Goal: Transaction & Acquisition: Book appointment/travel/reservation

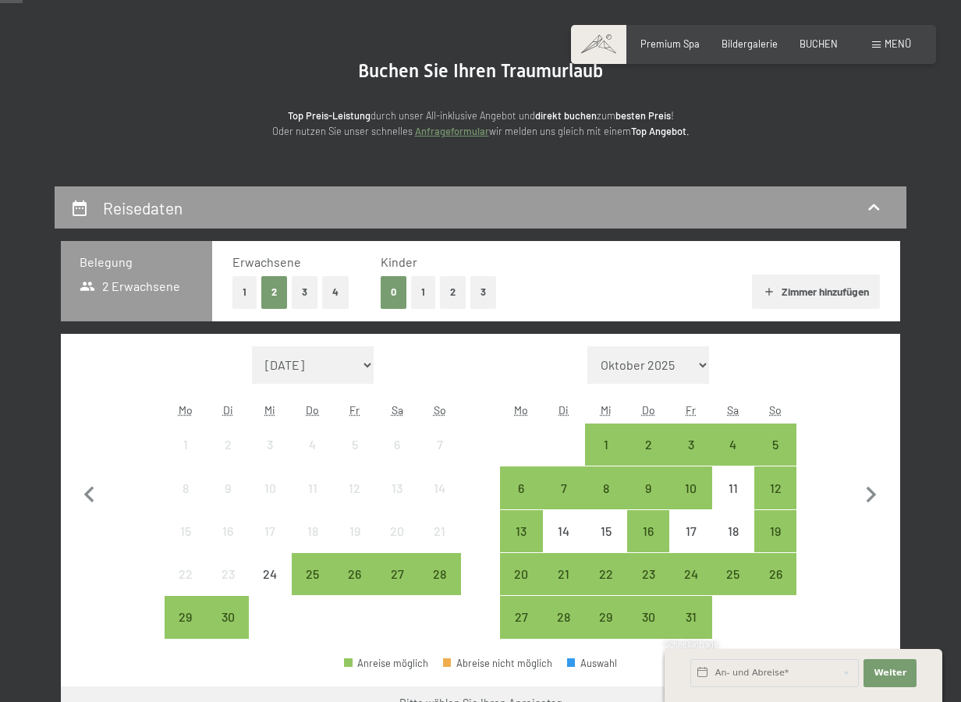
scroll to position [140, 0]
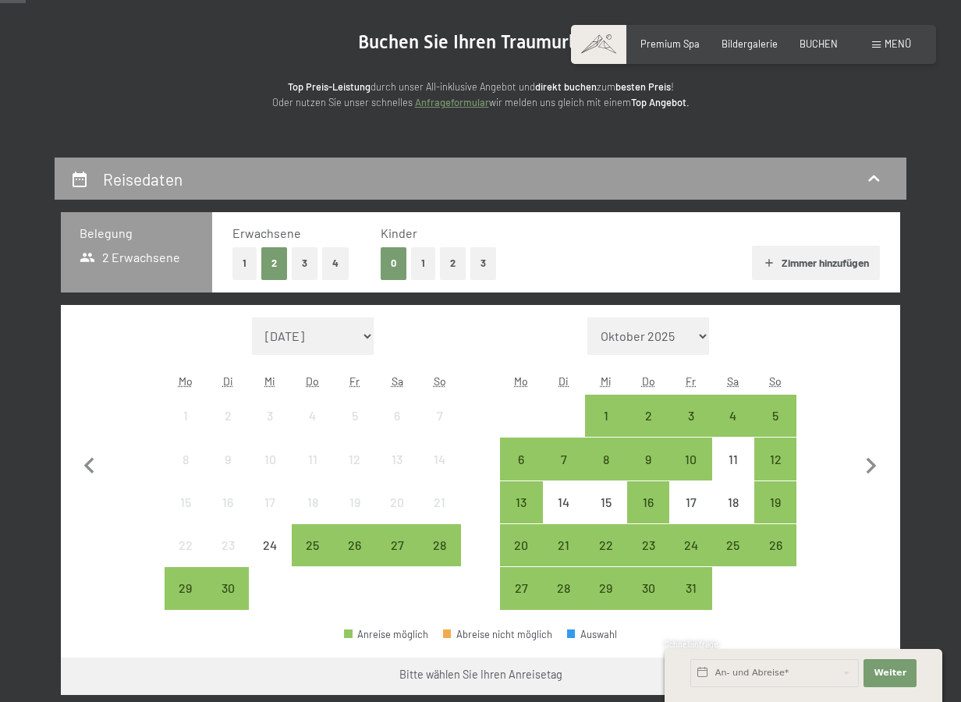
click at [648, 339] on select "[DATE] [DATE] [DATE] [DATE] [DATE] [PERSON_NAME][DATE] [DATE] [DATE] [DATE] [DA…" at bounding box center [648, 336] width 122 height 37
select select "[DATE]"
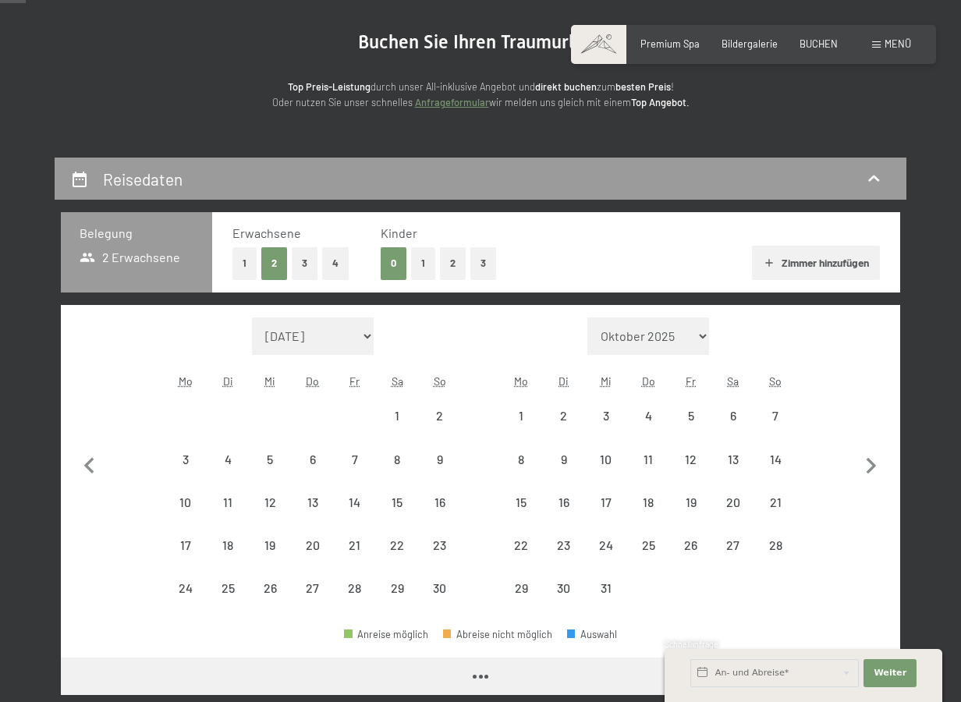
select select "[DATE]"
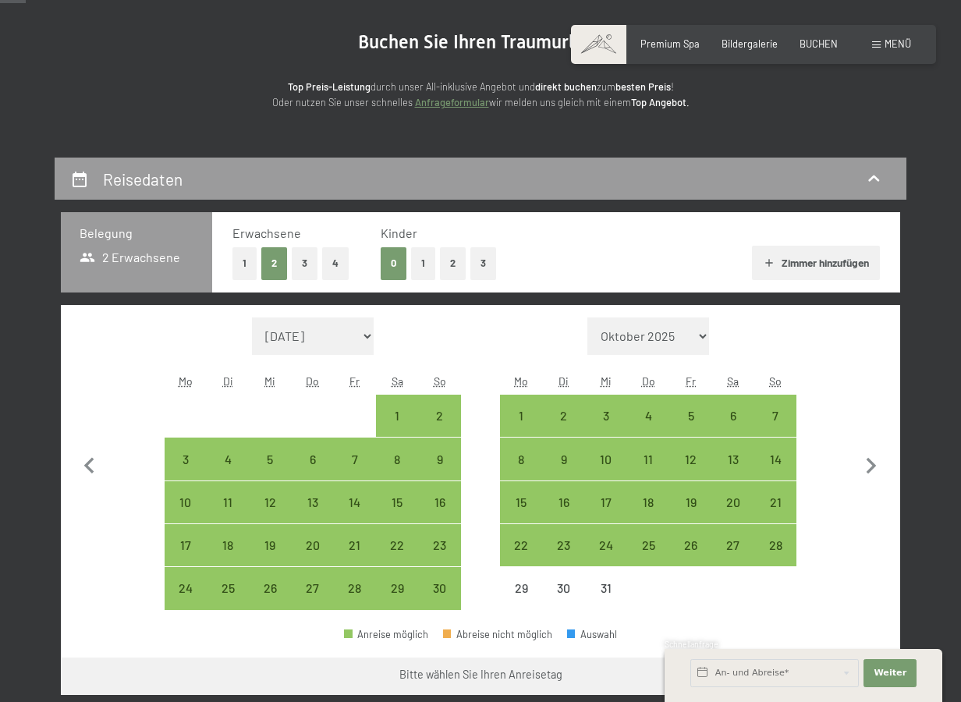
click at [307, 334] on select "[DATE] [DATE] [DATE] [DATE] [DATE] [DATE] [PERSON_NAME][DATE] [DATE] [DATE] [DA…" at bounding box center [313, 336] width 122 height 37
select select "[DATE]"
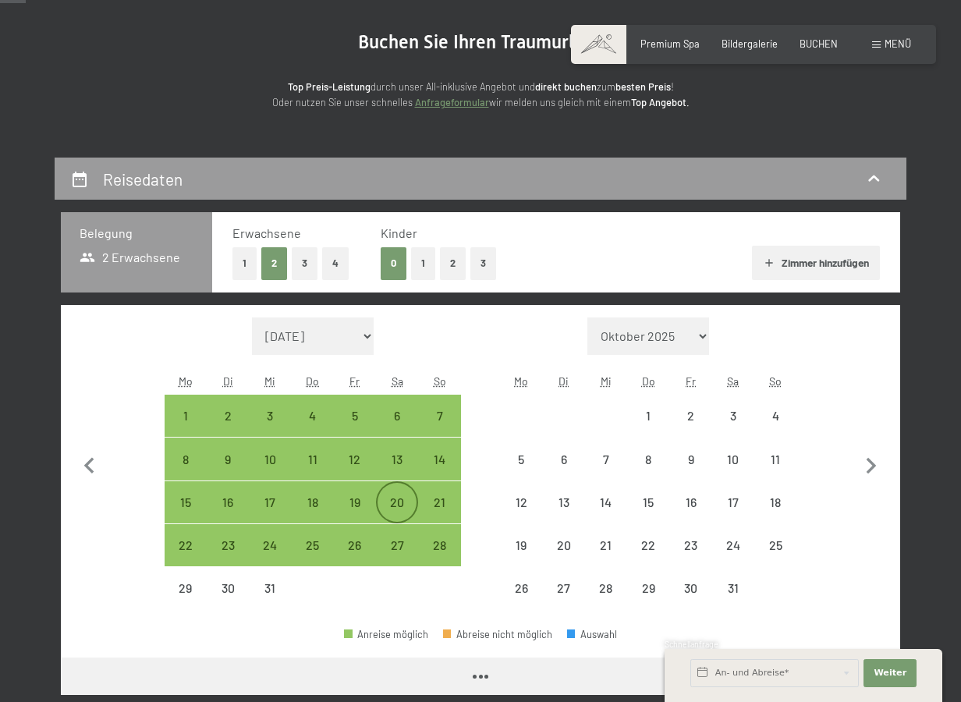
select select "[DATE]"
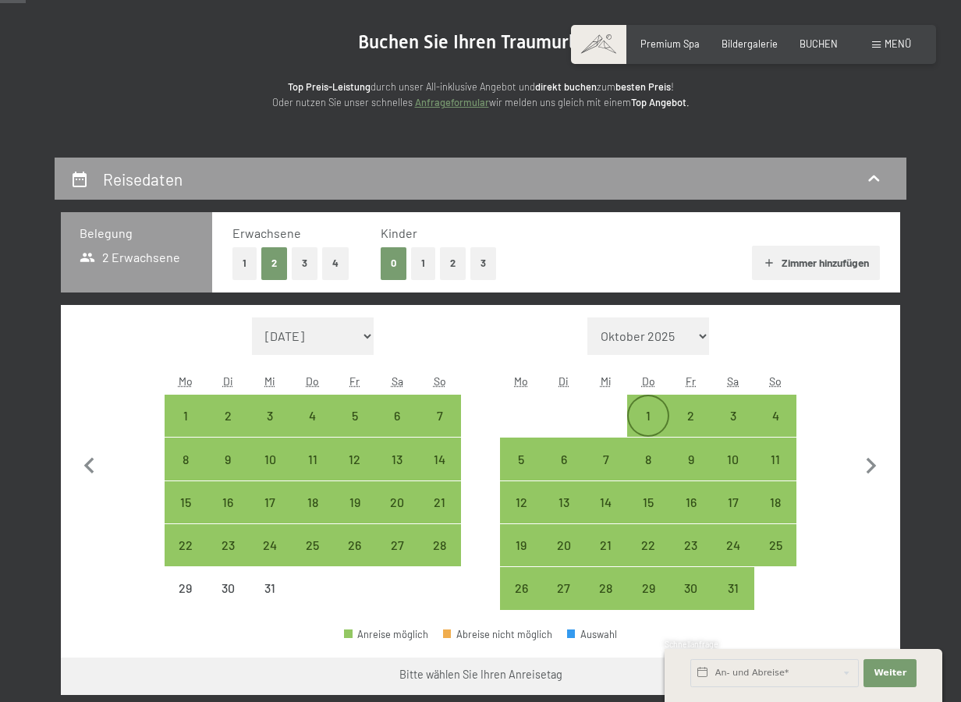
click at [638, 421] on div "1" at bounding box center [648, 429] width 39 height 39
select select "[DATE]"
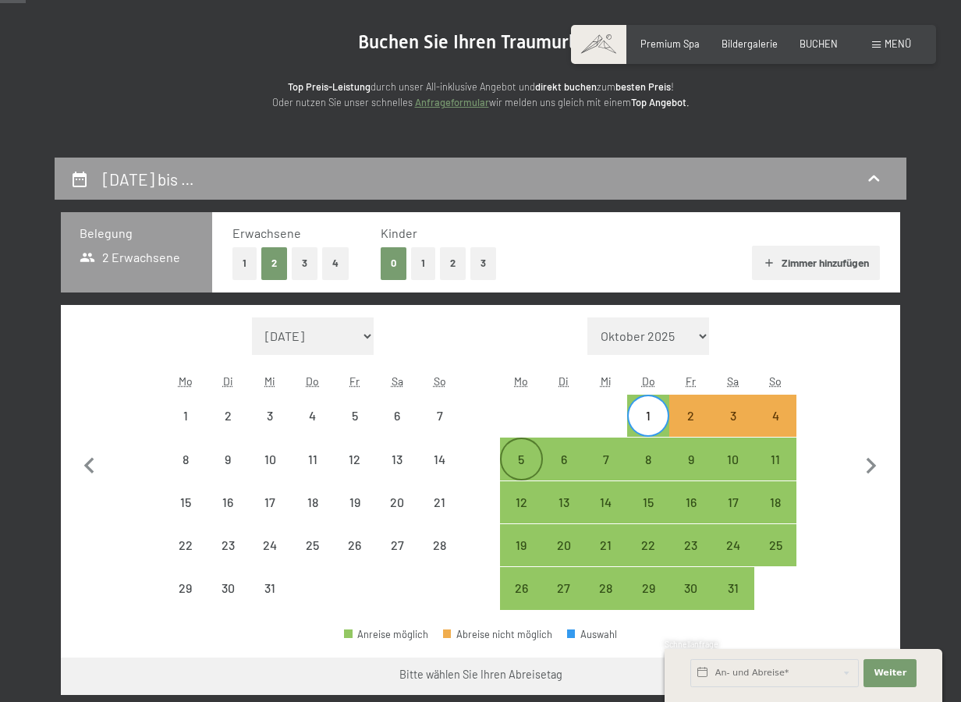
click at [530, 467] on div "5" at bounding box center [521, 472] width 39 height 39
select select "[DATE]"
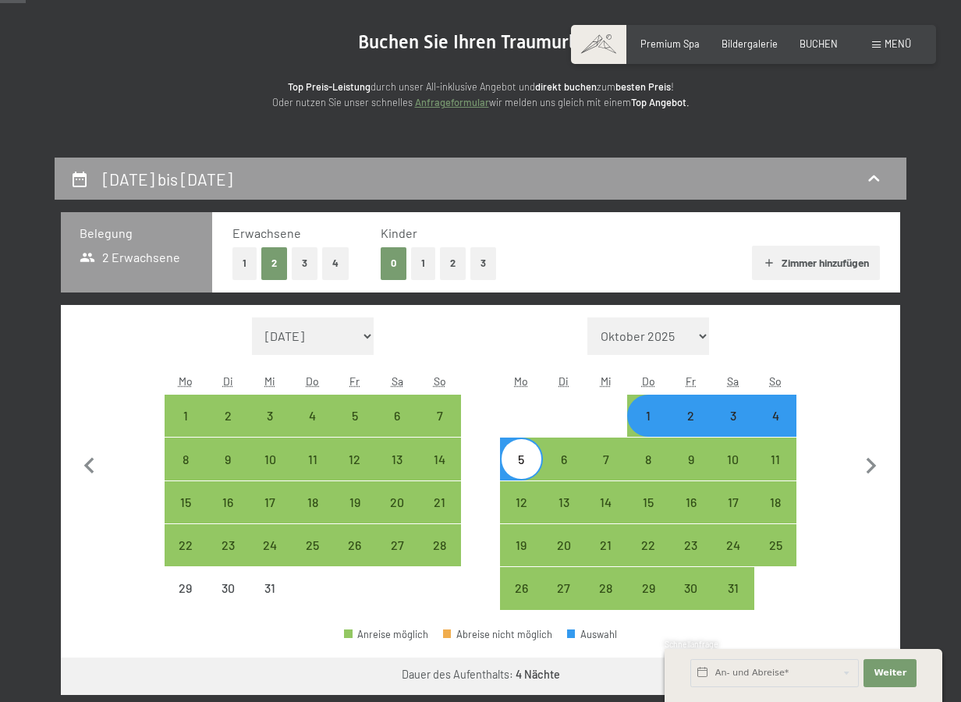
click at [766, 421] on div "4" at bounding box center [775, 429] width 39 height 39
select select "[DATE]"
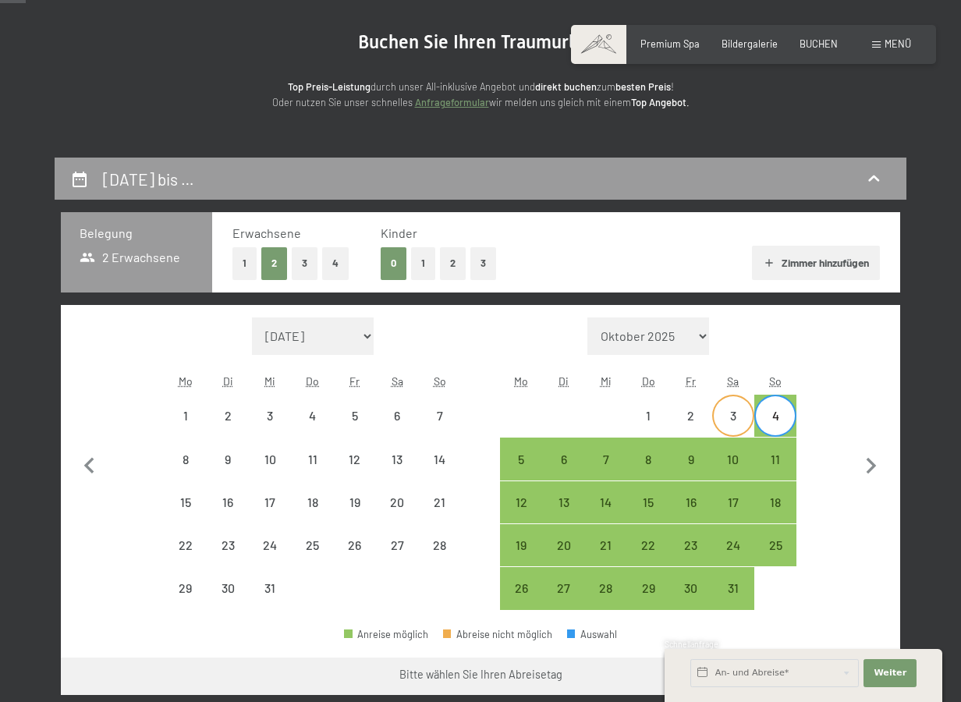
click at [739, 424] on div "3" at bounding box center [733, 429] width 39 height 39
select select "[DATE]"
click at [194, 605] on div "29" at bounding box center [185, 601] width 39 height 39
select select "[DATE]"
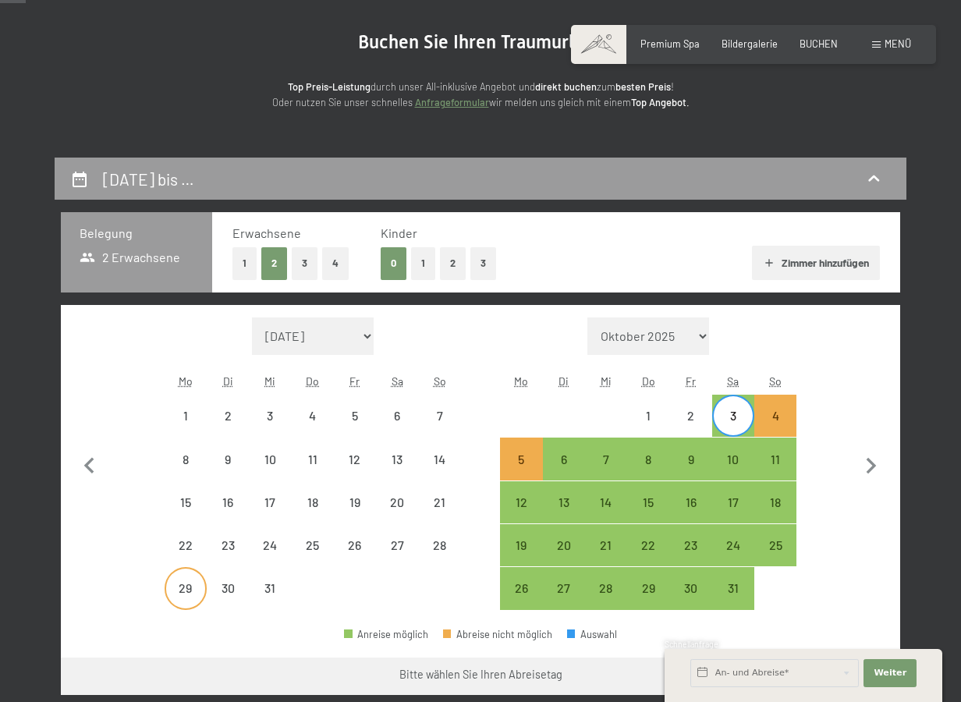
select select "[DATE]"
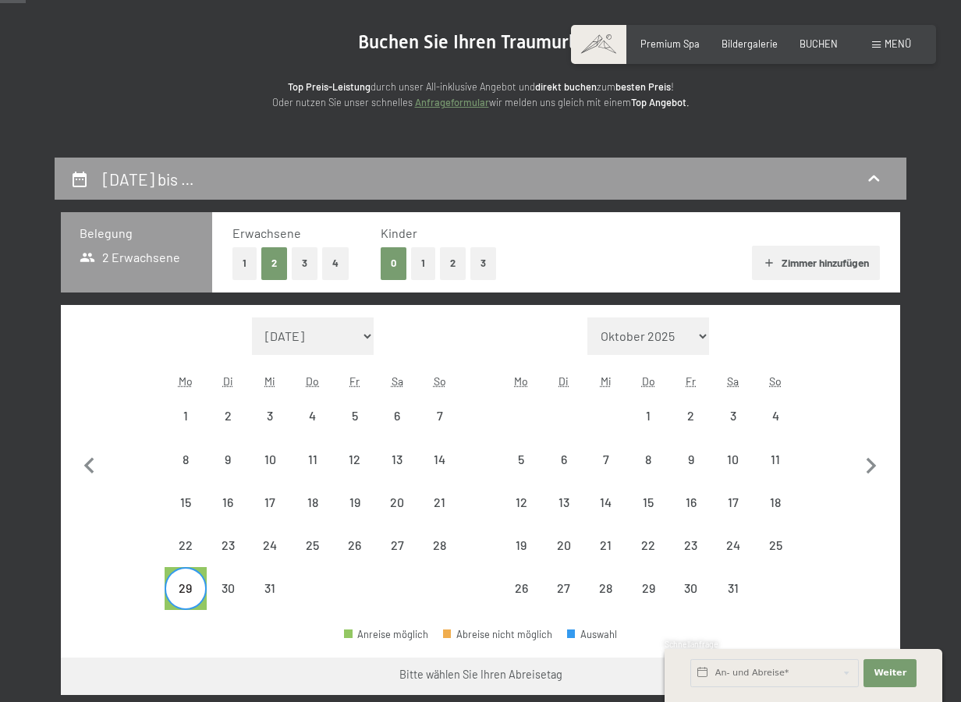
click at [194, 605] on div "29" at bounding box center [185, 601] width 39 height 39
select select "[DATE]"
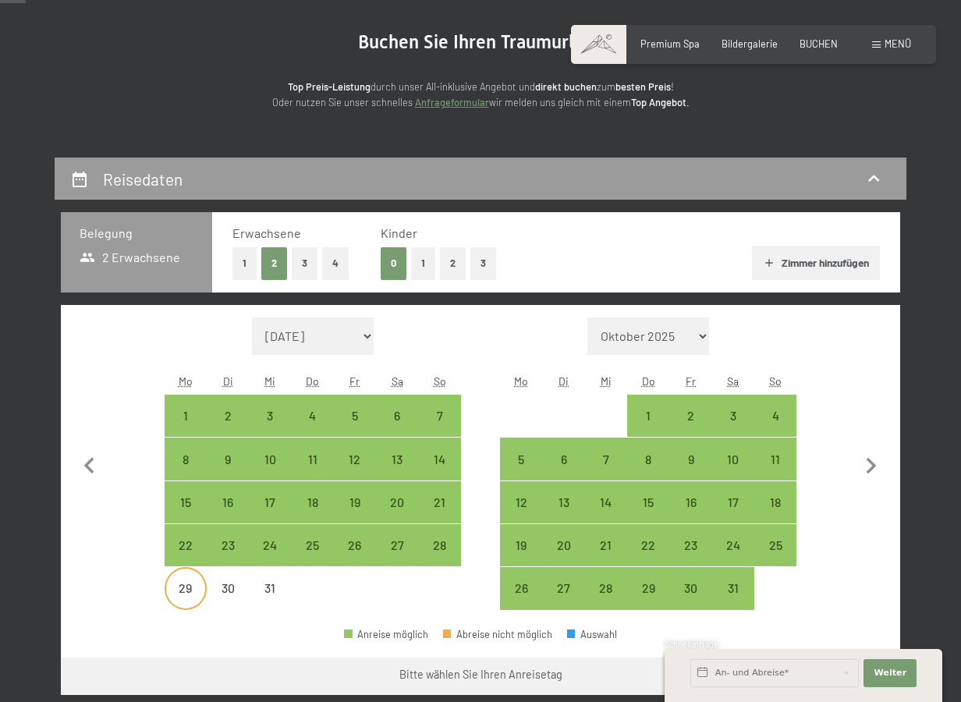
click at [194, 605] on div "29" at bounding box center [185, 601] width 39 height 39
select select "[DATE]"
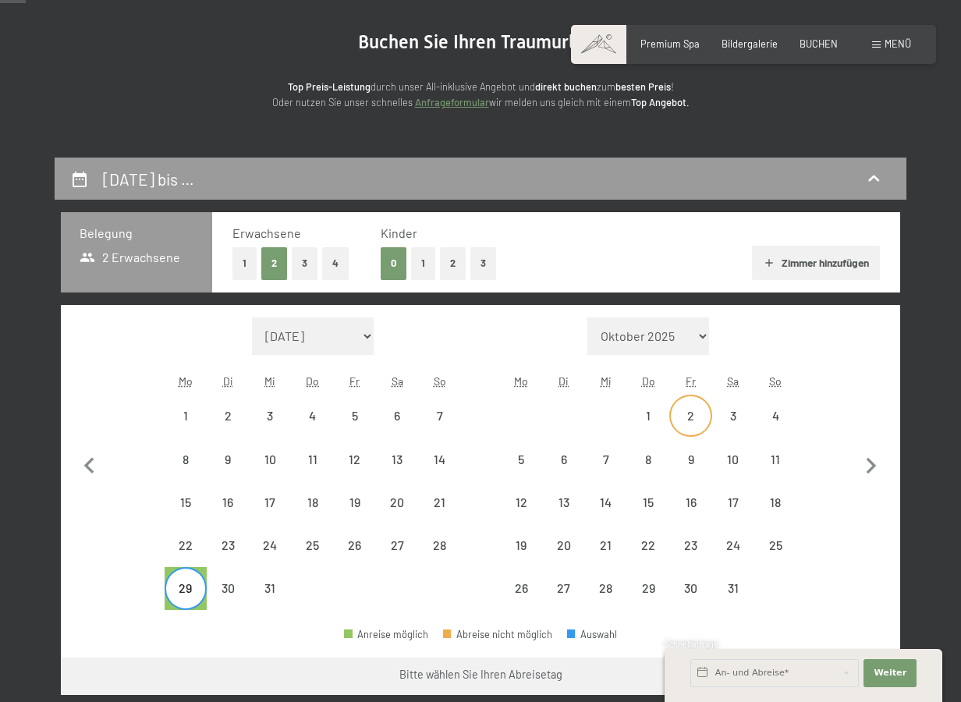
click at [695, 423] on div "2" at bounding box center [690, 429] width 39 height 39
select select "[DATE]"
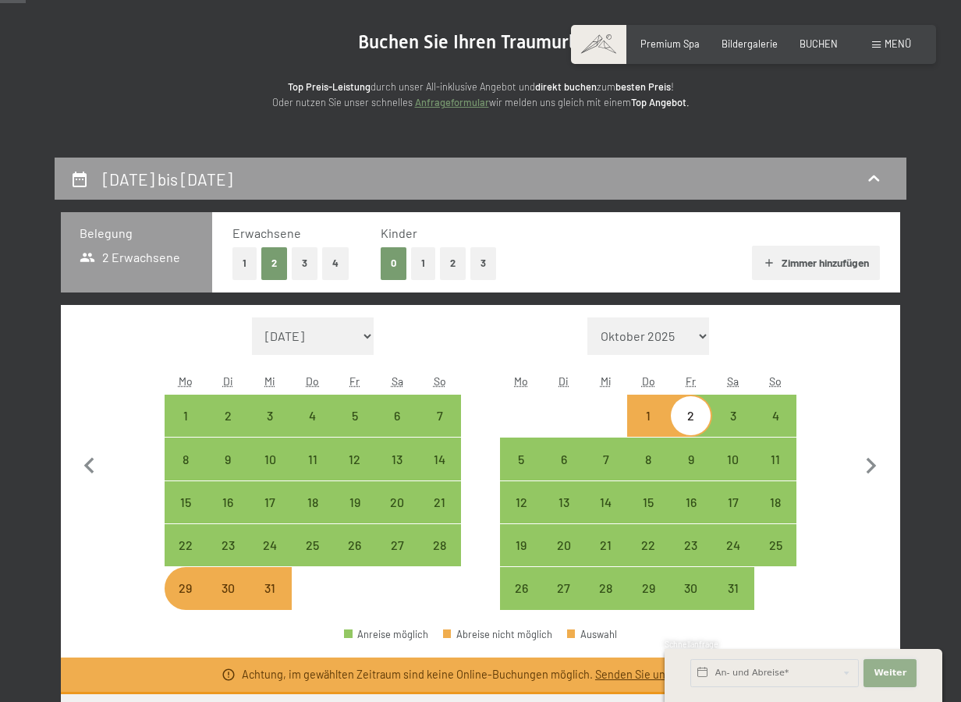
click at [896, 681] on button "Weiter Adressfelder ausblenden" at bounding box center [890, 673] width 53 height 28
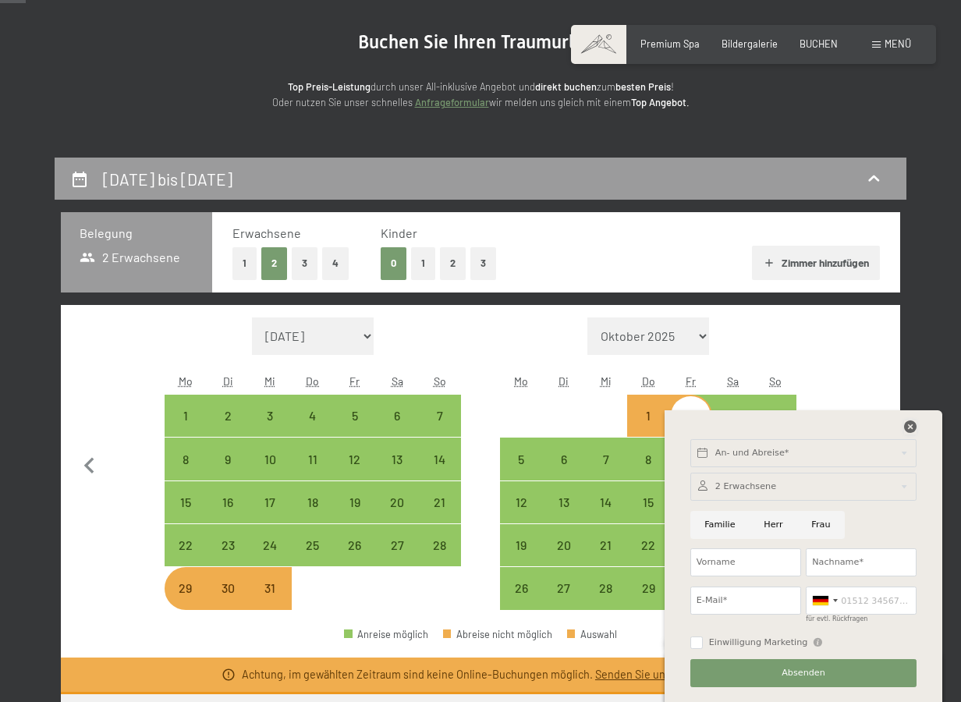
click at [910, 426] on icon at bounding box center [910, 426] width 12 height 12
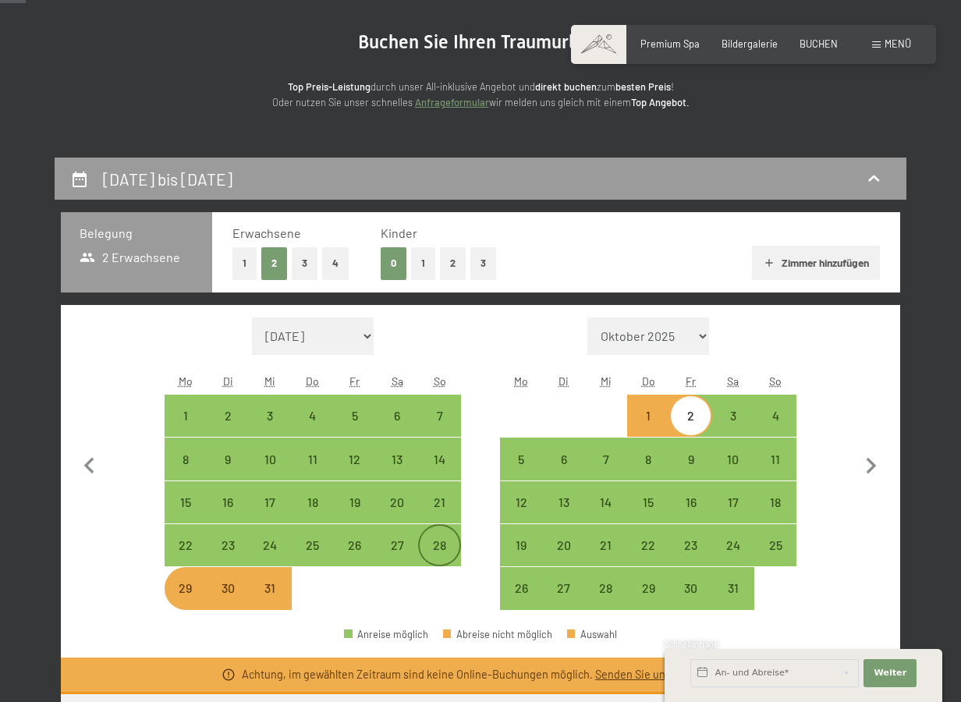
click at [441, 549] on div "28" at bounding box center [439, 558] width 39 height 39
select select "[DATE]"
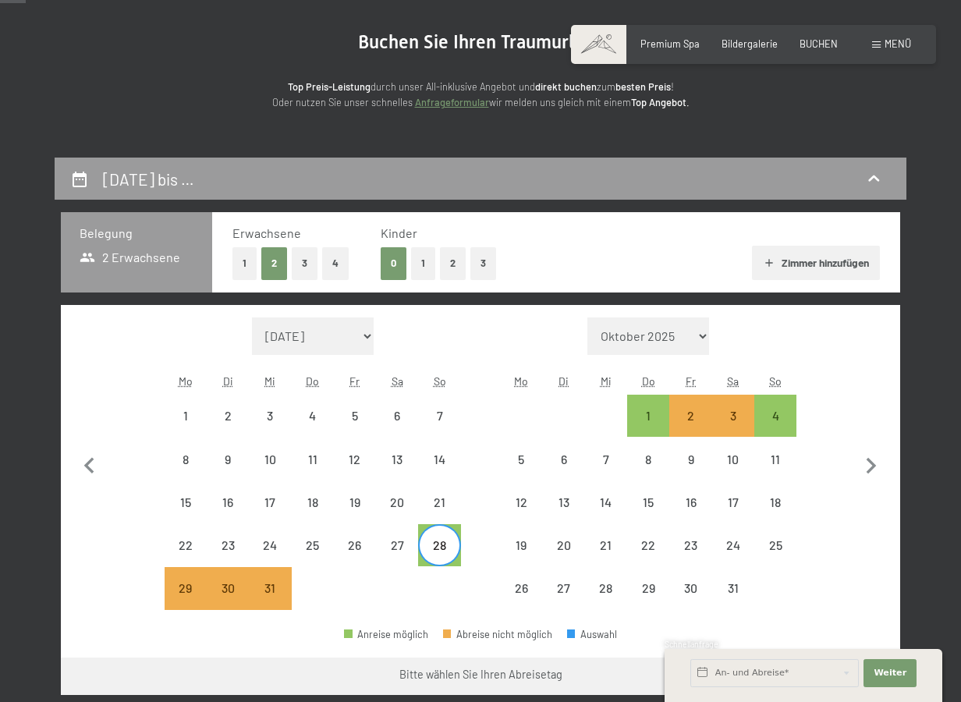
click at [455, 547] on div "28" at bounding box center [439, 558] width 39 height 39
select select "[DATE]"
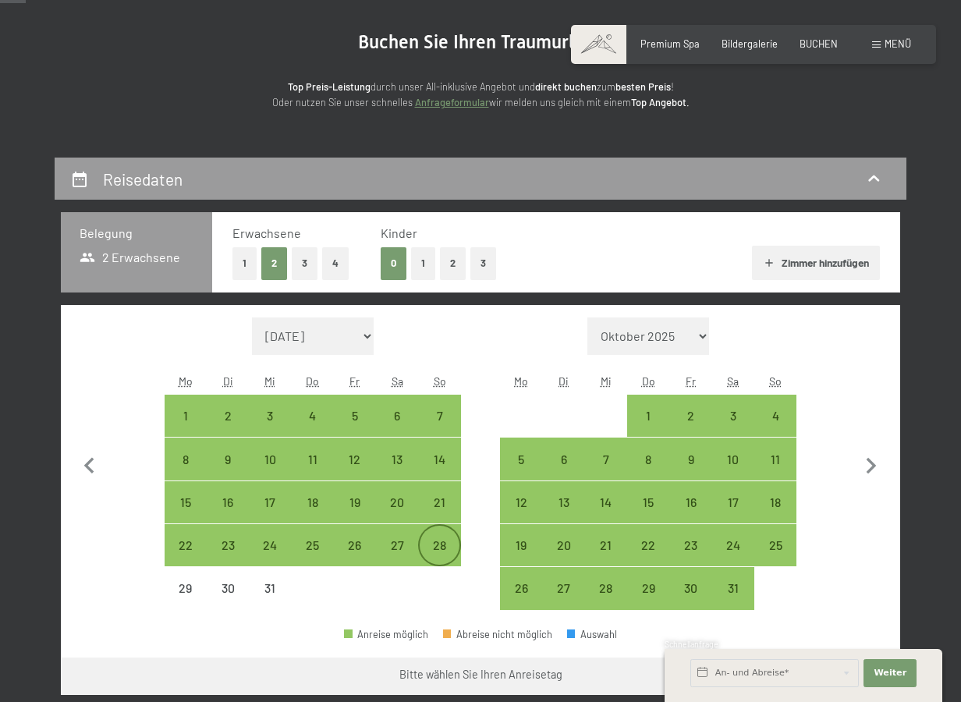
click at [444, 547] on div "28" at bounding box center [439, 558] width 39 height 39
select select "[DATE]"
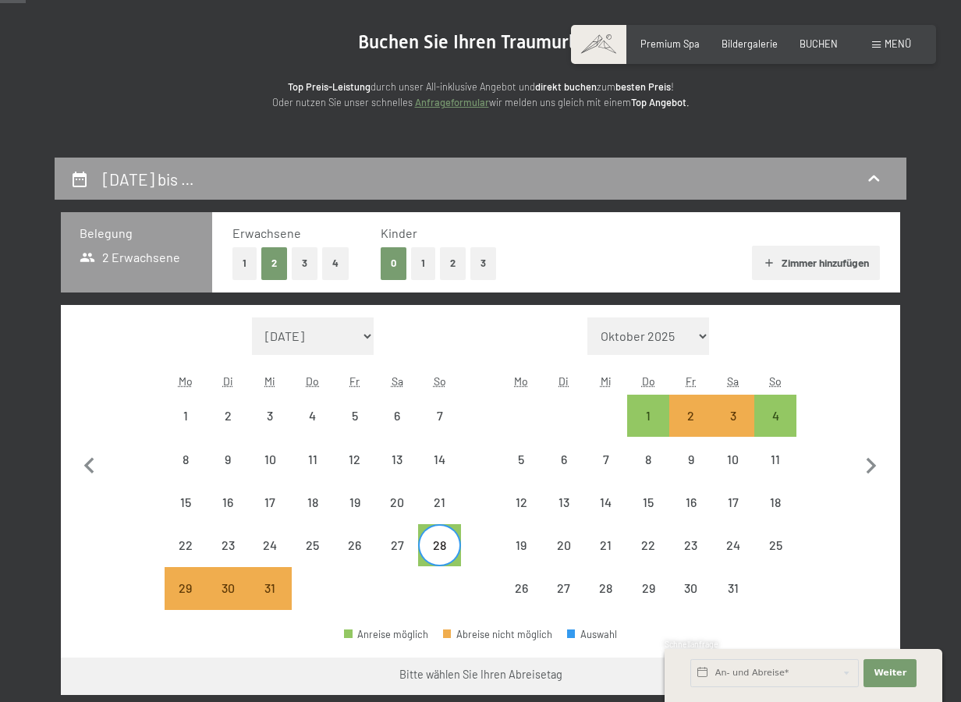
click at [451, 543] on div "28" at bounding box center [439, 558] width 39 height 39
select select "[DATE]"
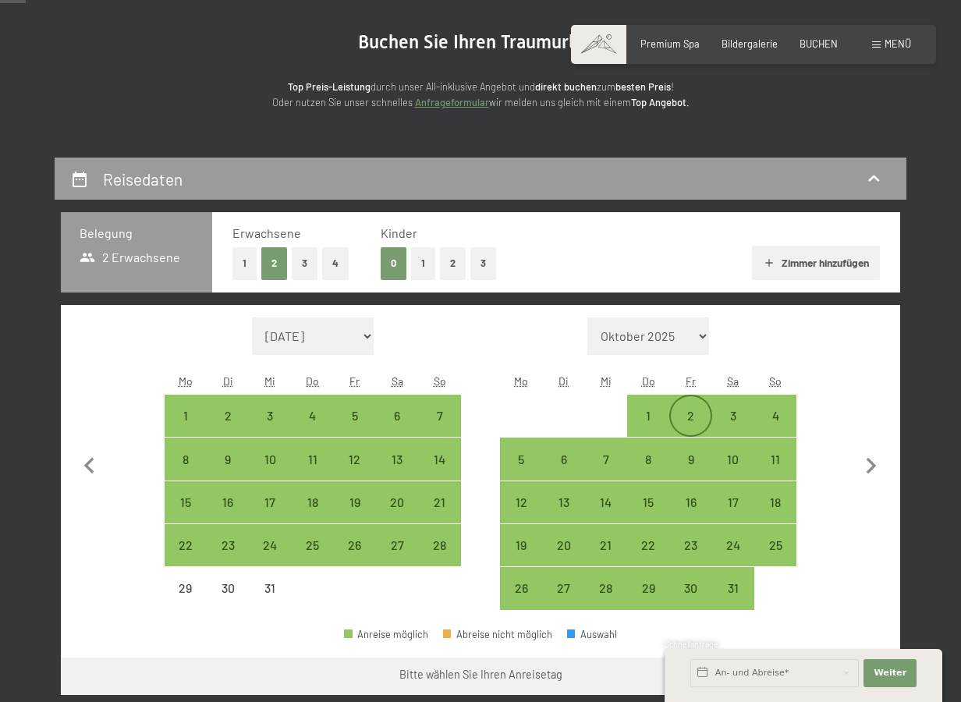
click at [710, 418] on div "2" at bounding box center [690, 429] width 39 height 39
select select "[DATE]"
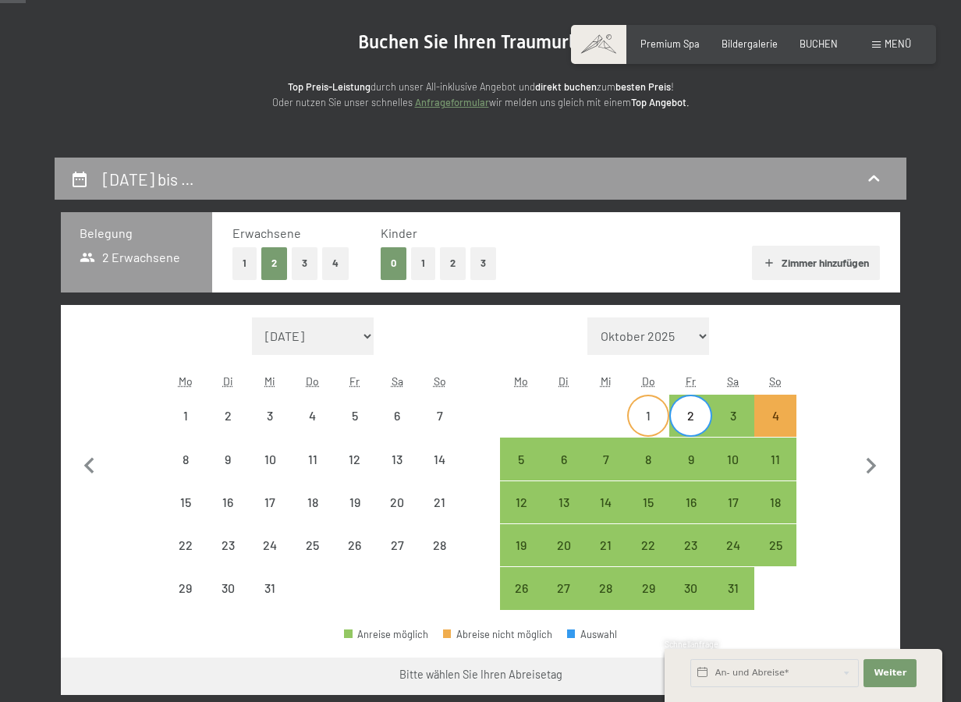
click at [666, 413] on div "1" at bounding box center [648, 429] width 39 height 39
select select "[DATE]"
click at [715, 419] on div "3" at bounding box center [733, 429] width 39 height 39
select select "[DATE]"
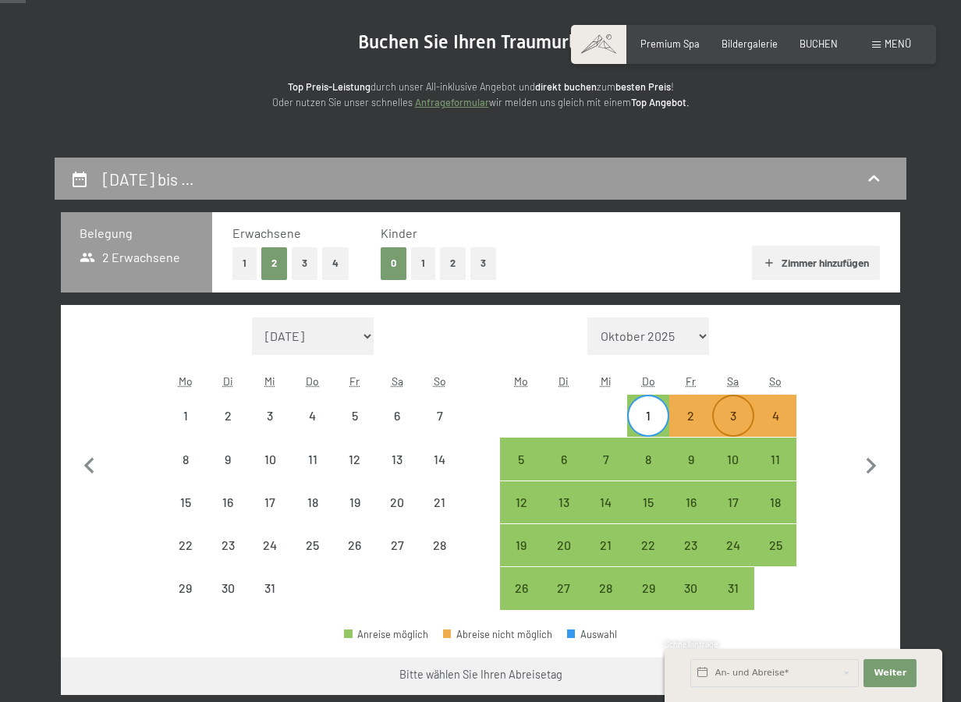
select select "[DATE]"
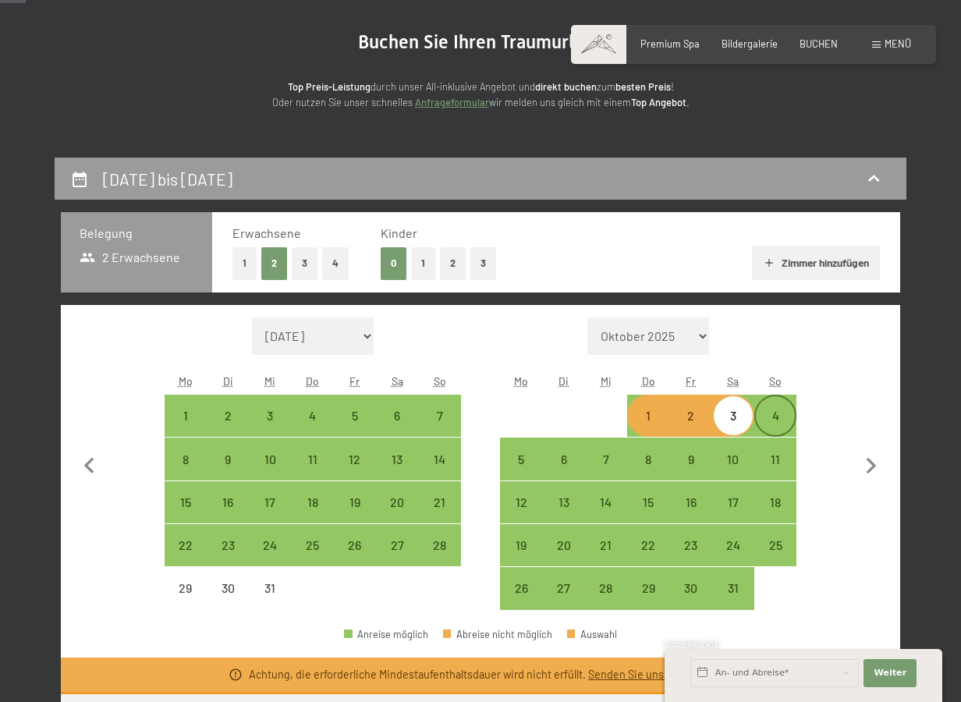
click at [779, 417] on div "4" at bounding box center [775, 429] width 39 height 39
select select "[DATE]"
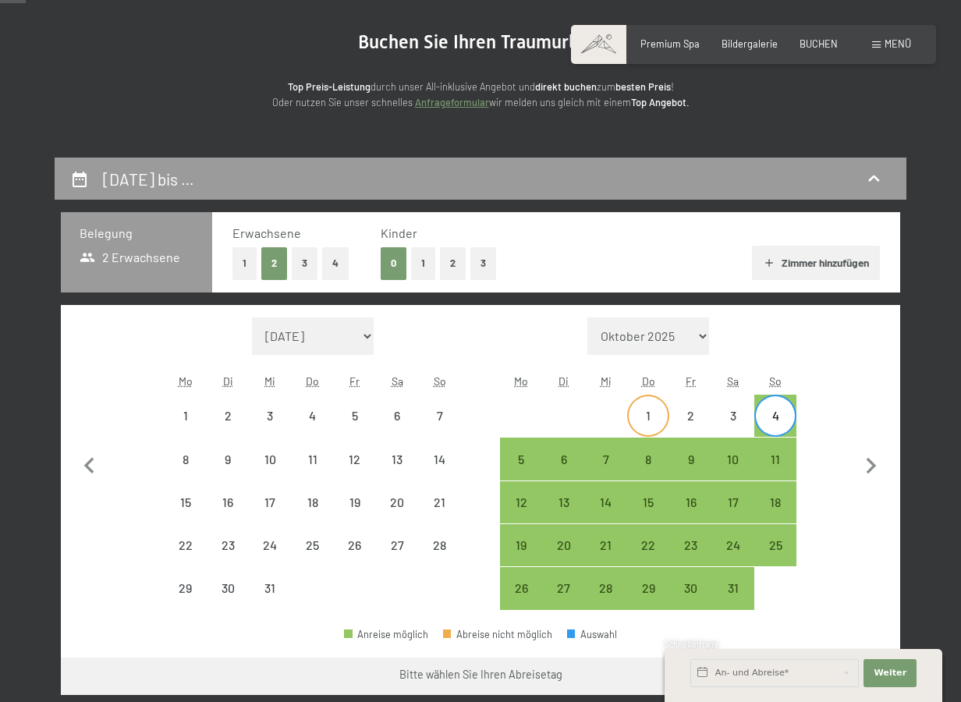
click at [637, 417] on div "1" at bounding box center [648, 429] width 39 height 39
select select "[DATE]"
click at [772, 428] on div "4" at bounding box center [775, 429] width 39 height 39
select select "[DATE]"
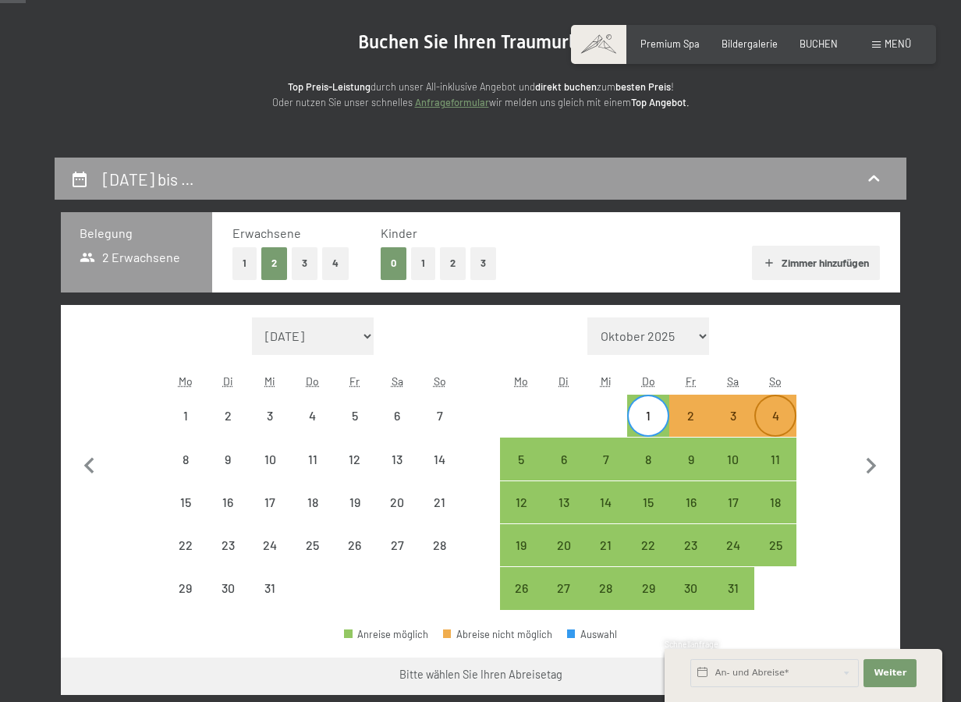
select select "[DATE]"
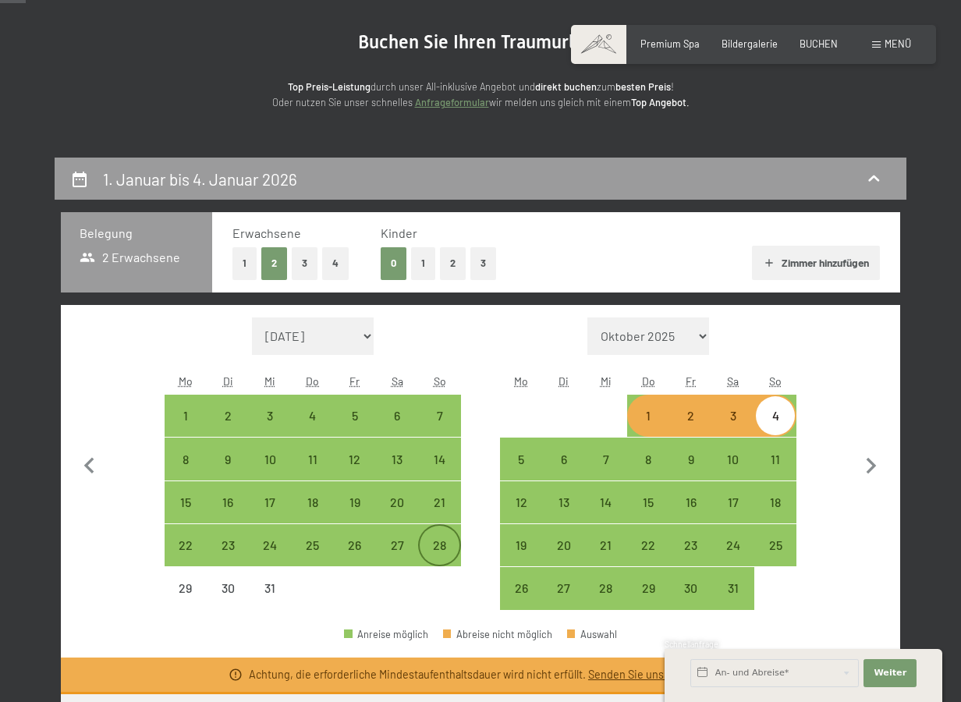
click at [435, 536] on div "28" at bounding box center [439, 545] width 39 height 39
select select "[DATE]"
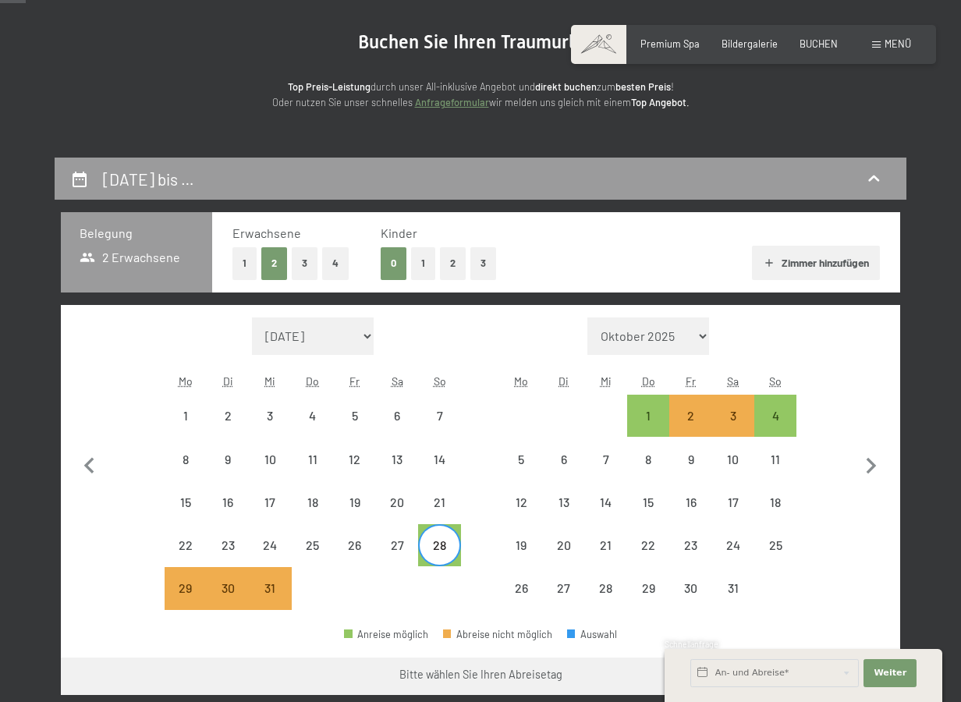
click at [424, 550] on div "28" at bounding box center [439, 558] width 39 height 39
select select "[DATE]"
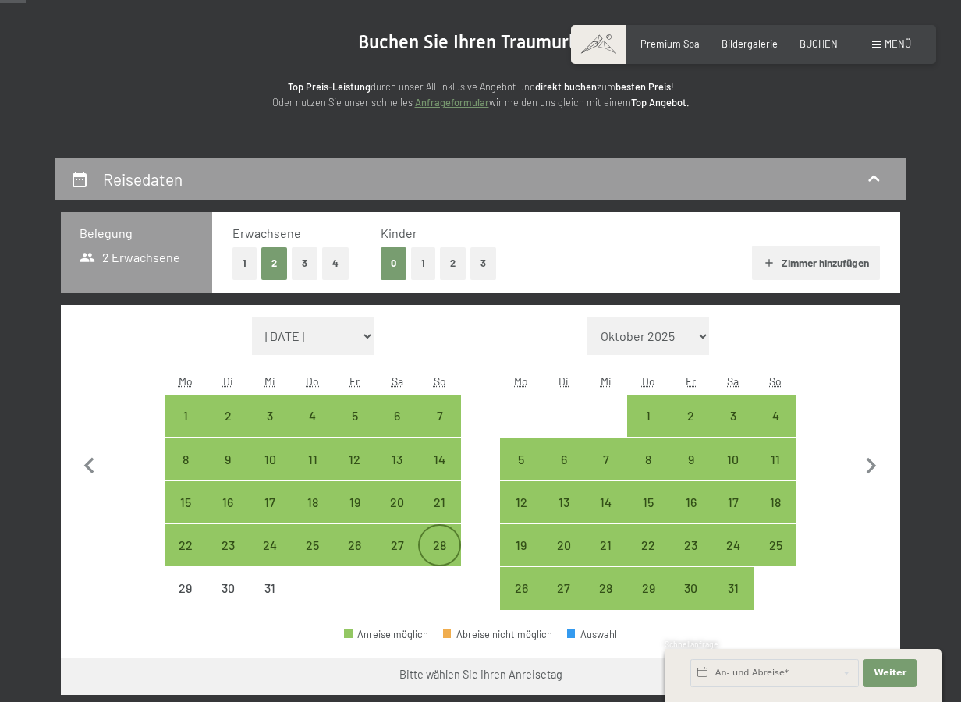
click at [433, 547] on div "28" at bounding box center [439, 558] width 39 height 39
select select "[DATE]"
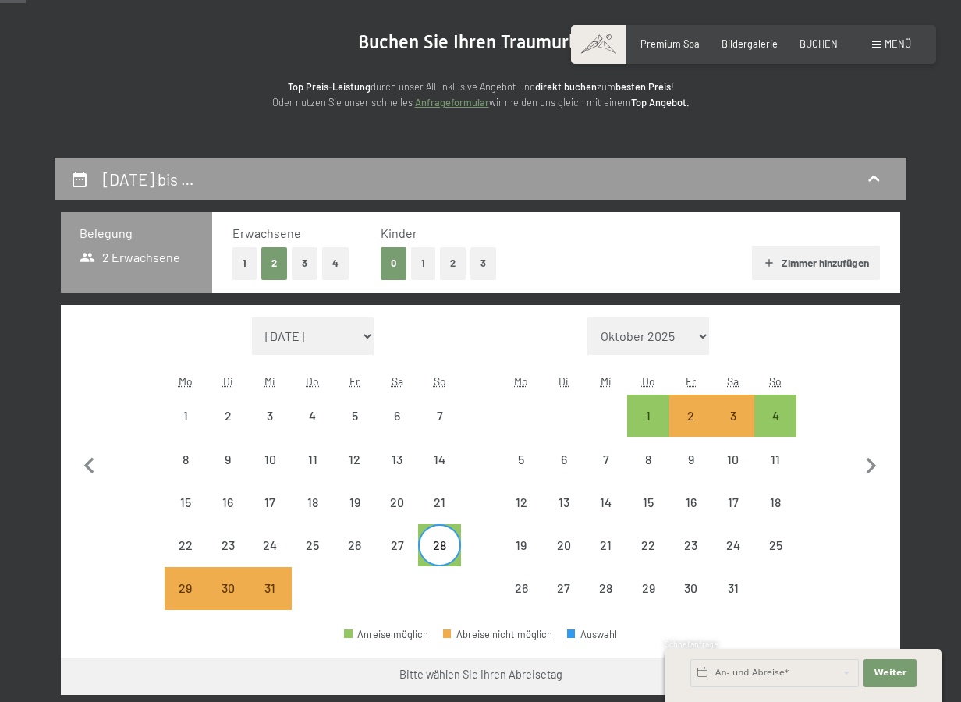
click at [426, 563] on div "28" at bounding box center [439, 558] width 39 height 39
select select "[DATE]"
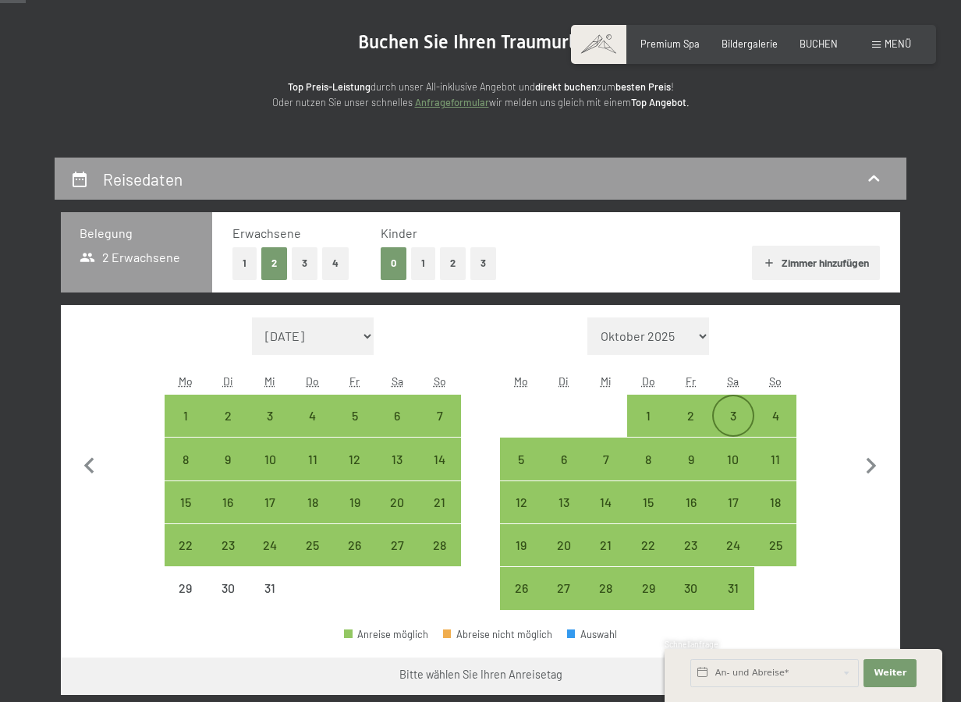
click at [741, 412] on div "3" at bounding box center [733, 429] width 39 height 39
select select "[DATE]"
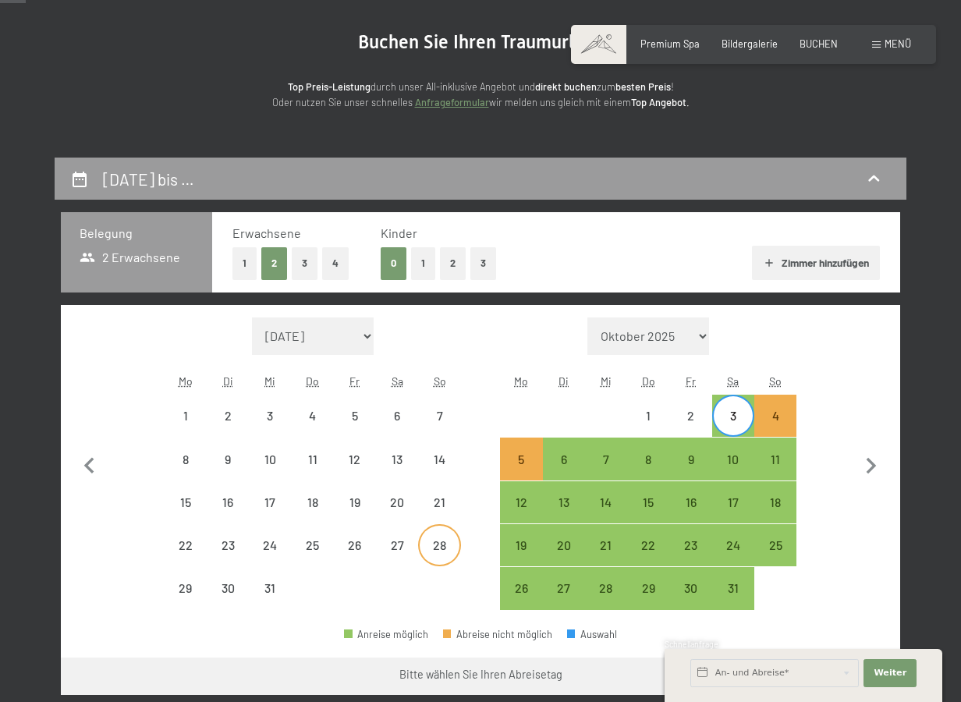
click at [443, 542] on div "28" at bounding box center [439, 558] width 39 height 39
select select "[DATE]"
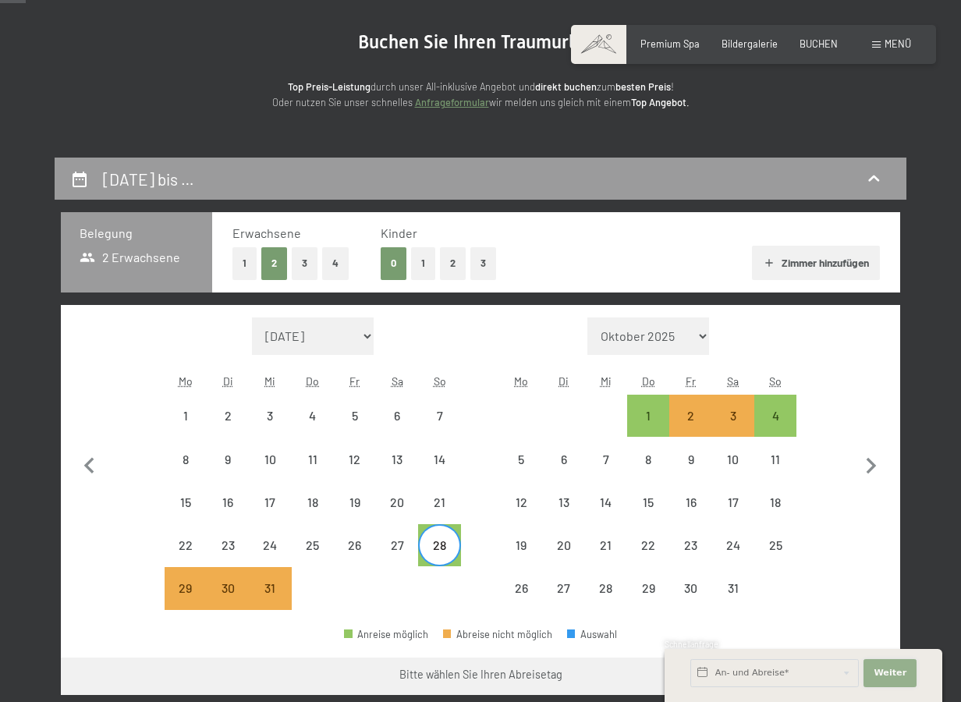
click at [880, 674] on span "Weiter" at bounding box center [890, 673] width 33 height 12
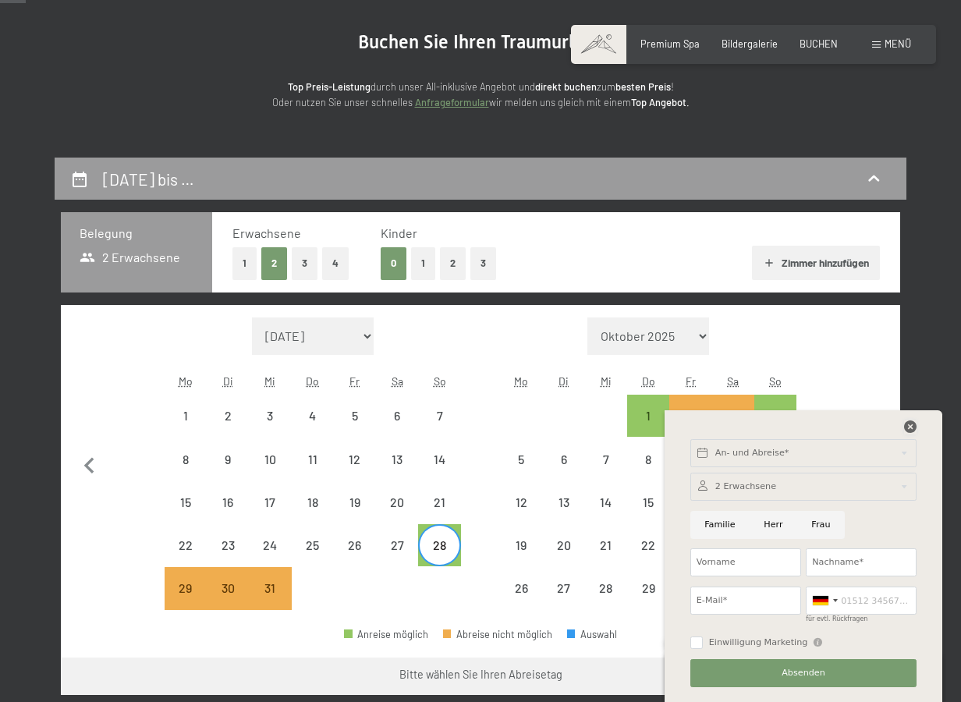
click at [911, 424] on icon at bounding box center [910, 426] width 12 height 12
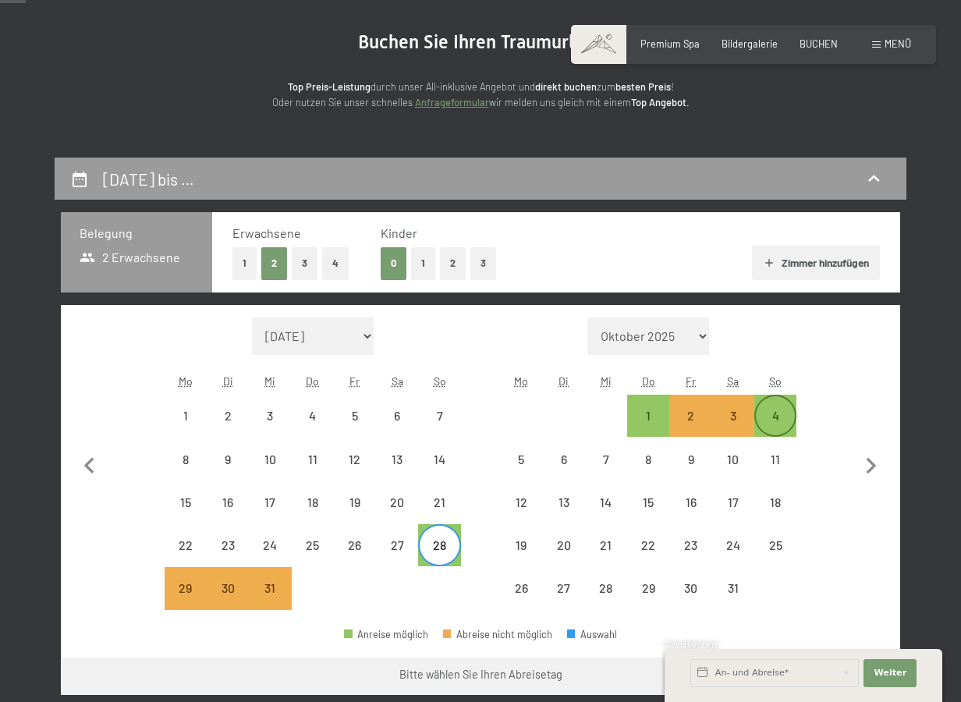
click at [782, 417] on div "4" at bounding box center [775, 429] width 39 height 39
select select "[DATE]"
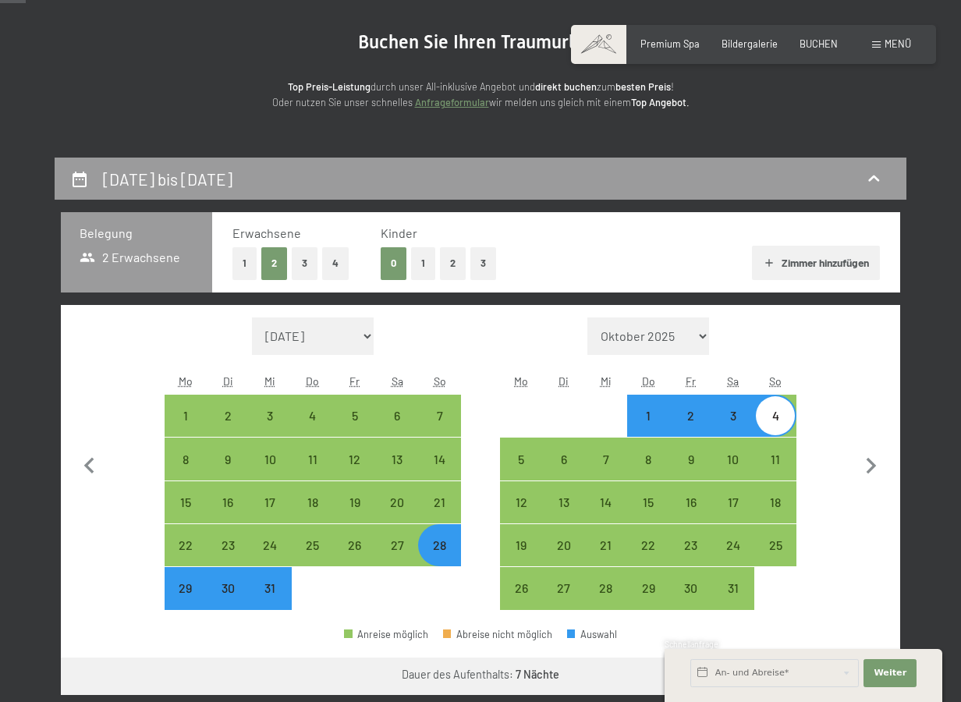
click at [728, 417] on div "3" at bounding box center [733, 429] width 39 height 39
select select "[DATE]"
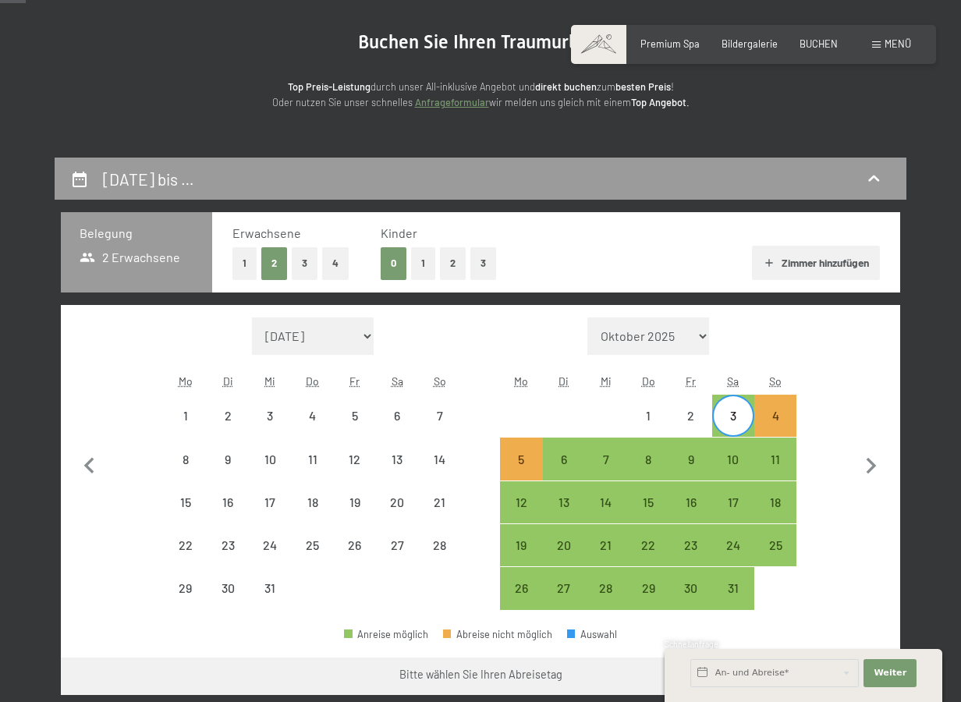
click at [728, 419] on div "3" at bounding box center [733, 429] width 39 height 39
select select "[DATE]"
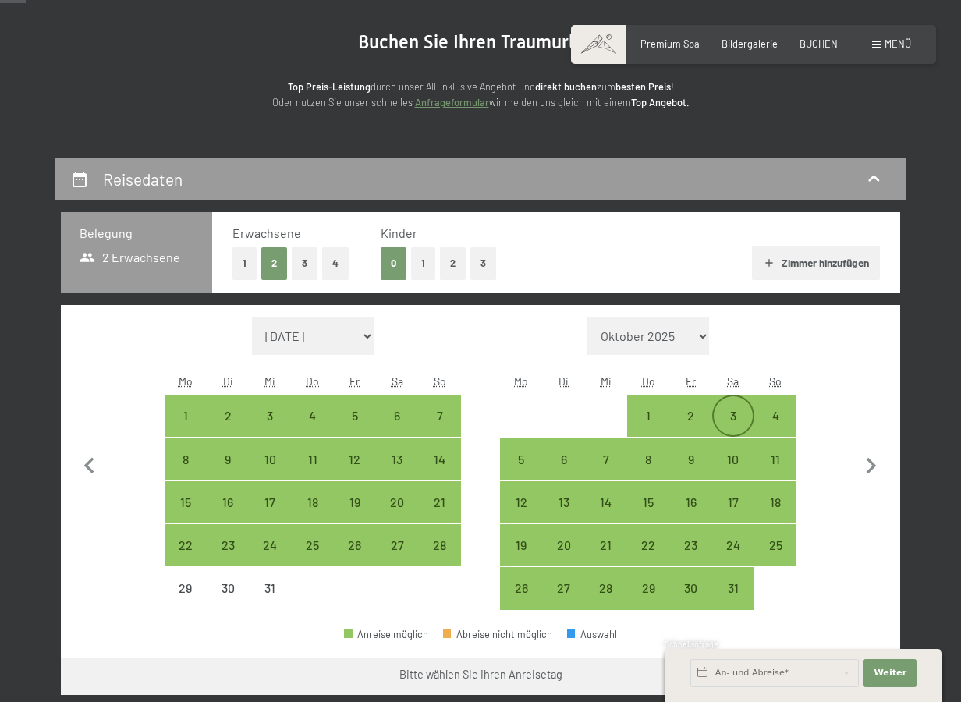
click at [728, 418] on div "3" at bounding box center [733, 429] width 39 height 39
select select "[DATE]"
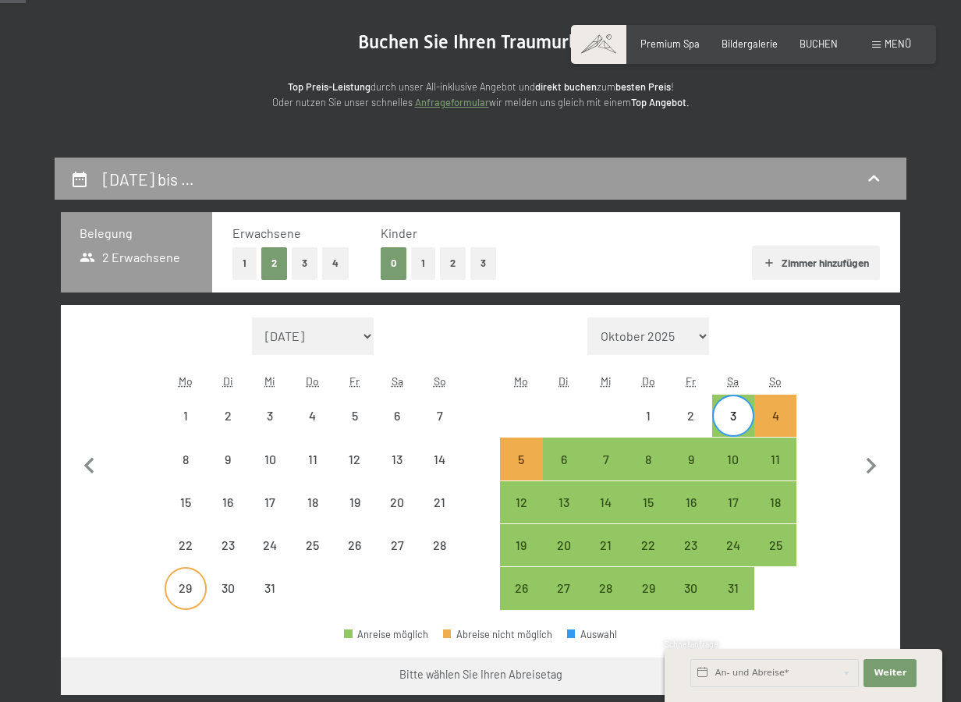
click at [193, 584] on div "29" at bounding box center [185, 601] width 39 height 39
select select "[DATE]"
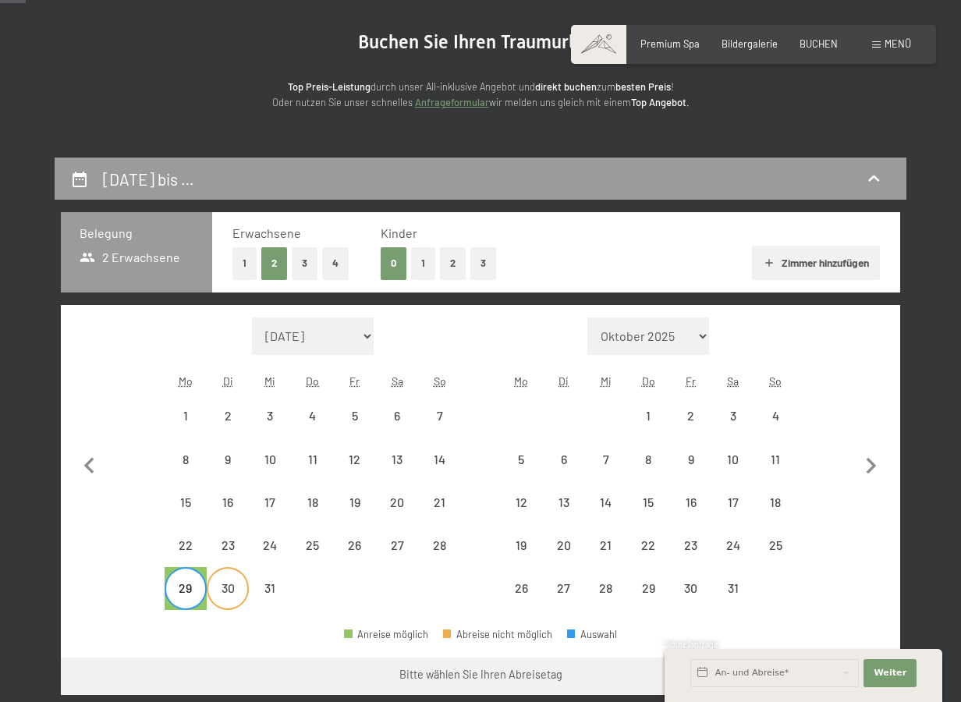
click at [215, 583] on div "30" at bounding box center [227, 601] width 39 height 39
select select "[DATE]"
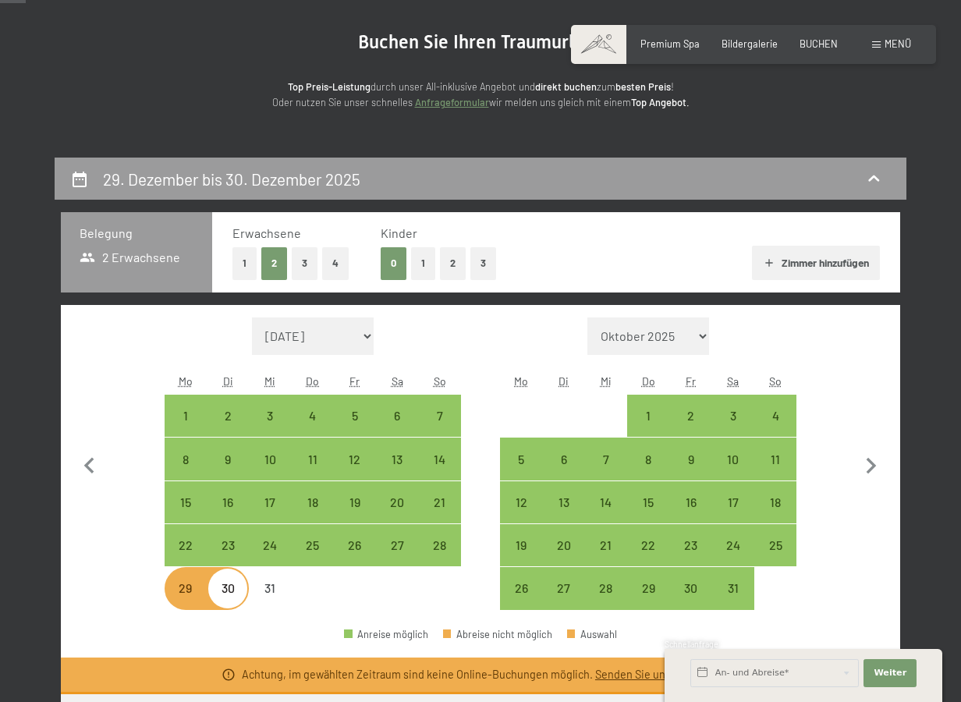
click at [229, 586] on div "30" at bounding box center [227, 601] width 39 height 39
select select "[DATE]"
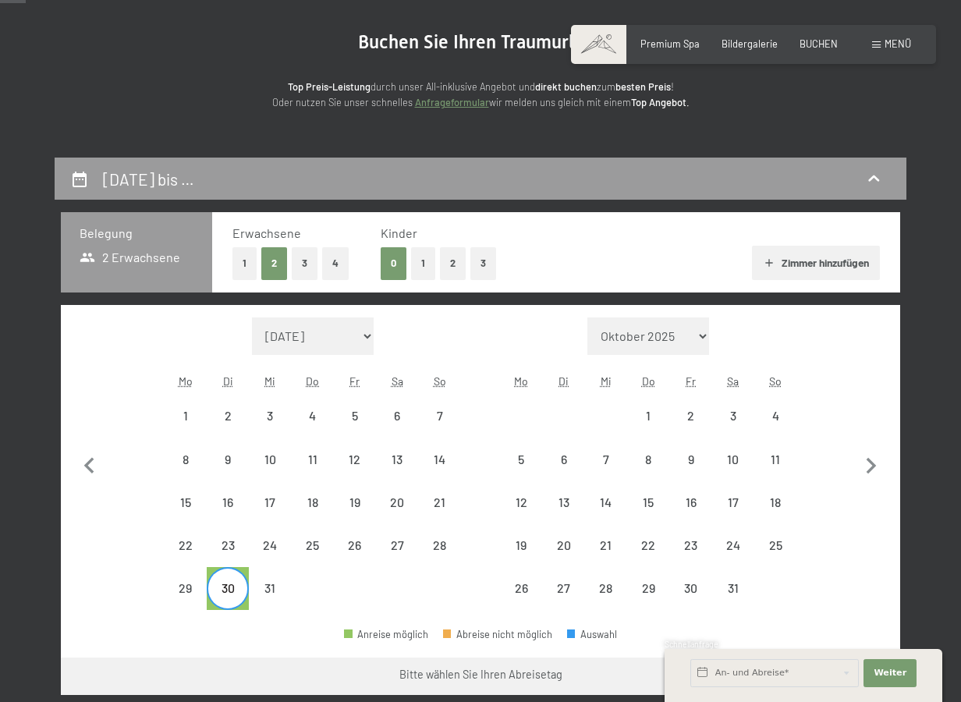
click at [249, 585] on div "31" at bounding box center [270, 588] width 42 height 42
select select "[DATE]"
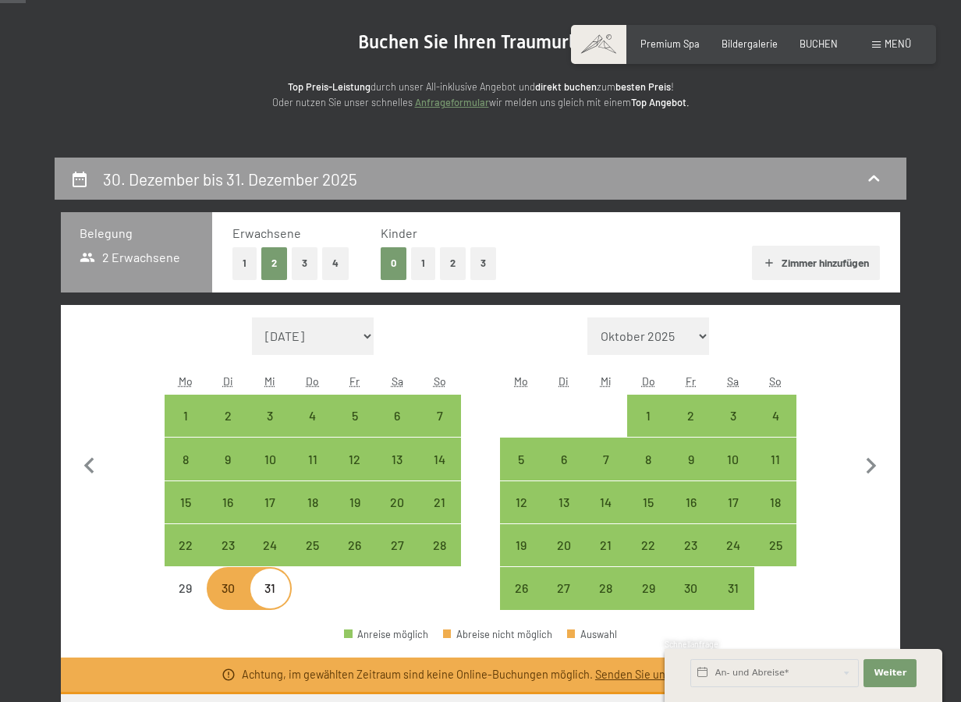
click at [271, 585] on div "31" at bounding box center [269, 601] width 39 height 39
select select "[DATE]"
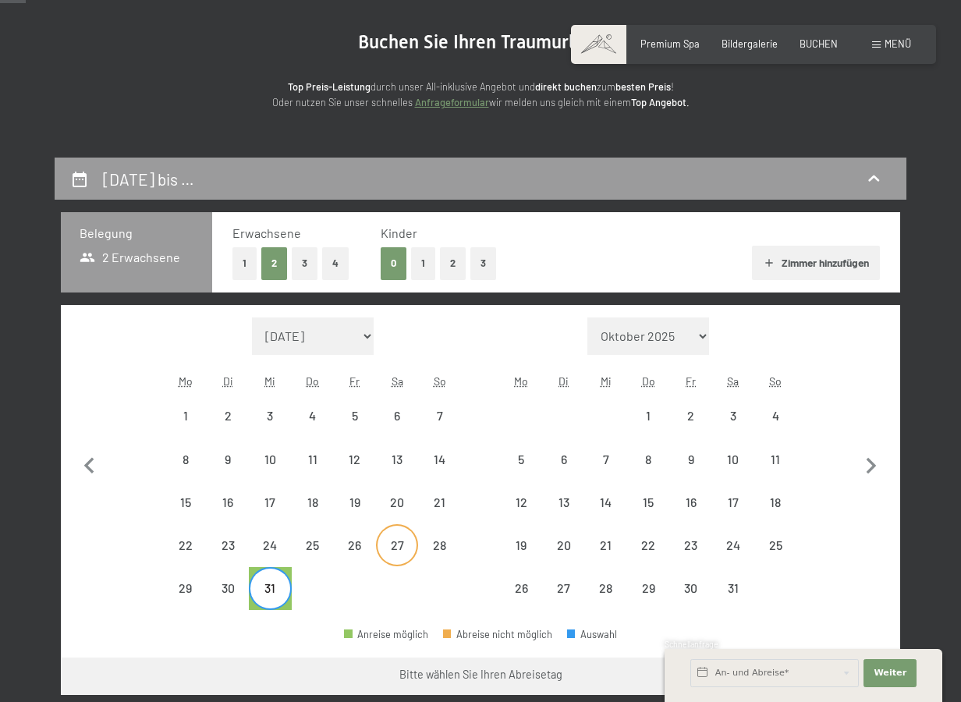
click at [384, 554] on div "27" at bounding box center [397, 558] width 39 height 39
select select "[DATE]"
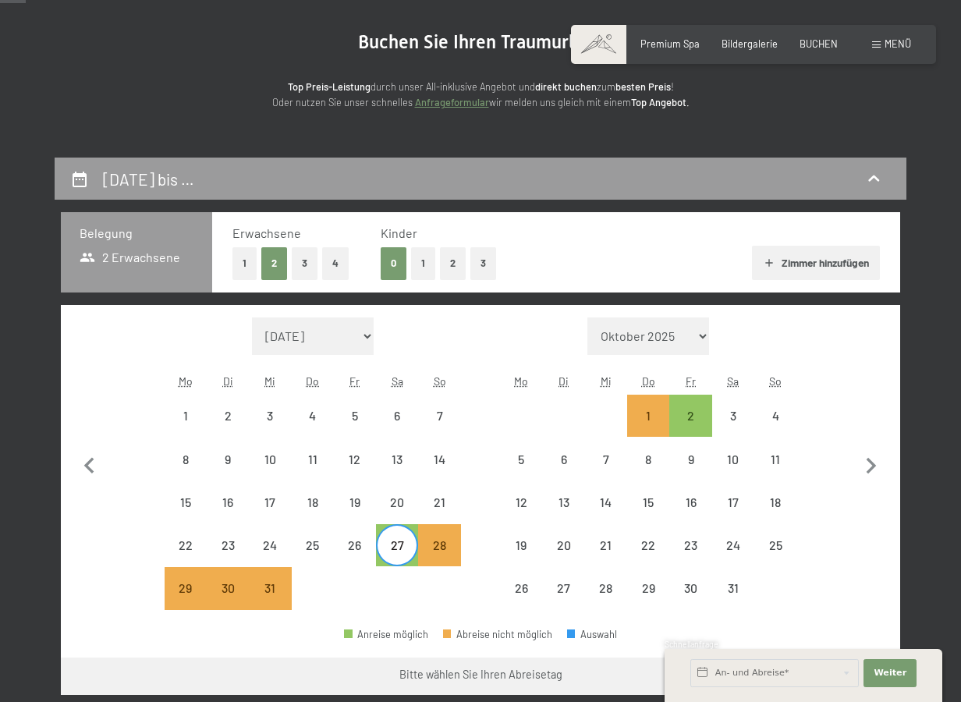
click at [384, 554] on div "27" at bounding box center [397, 558] width 39 height 39
select select "[DATE]"
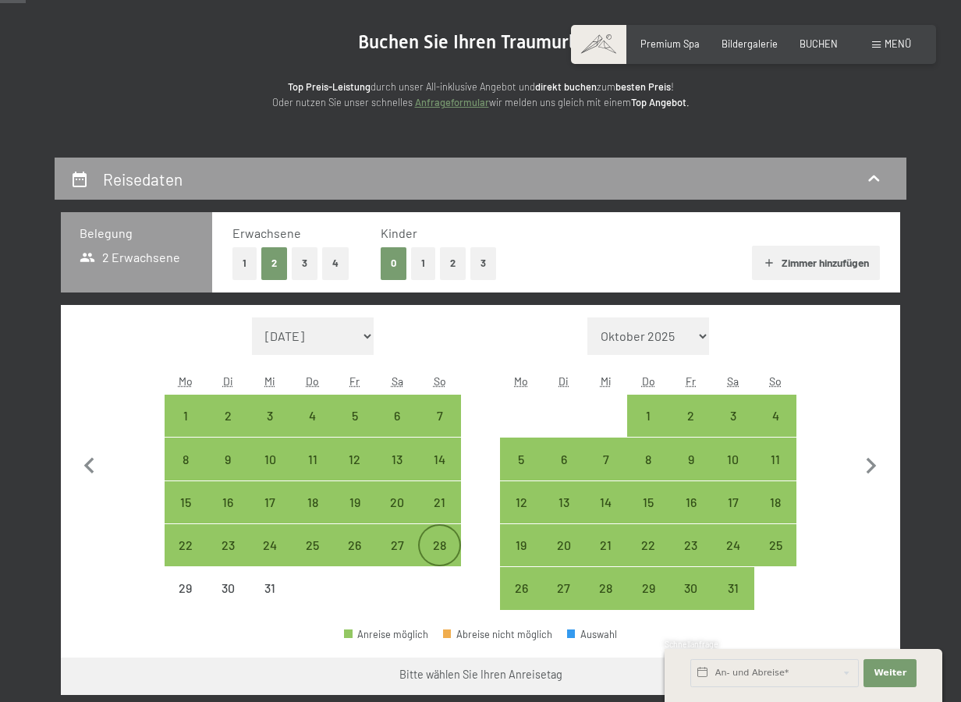
click at [439, 539] on div "28" at bounding box center [439, 558] width 39 height 39
select select "[DATE]"
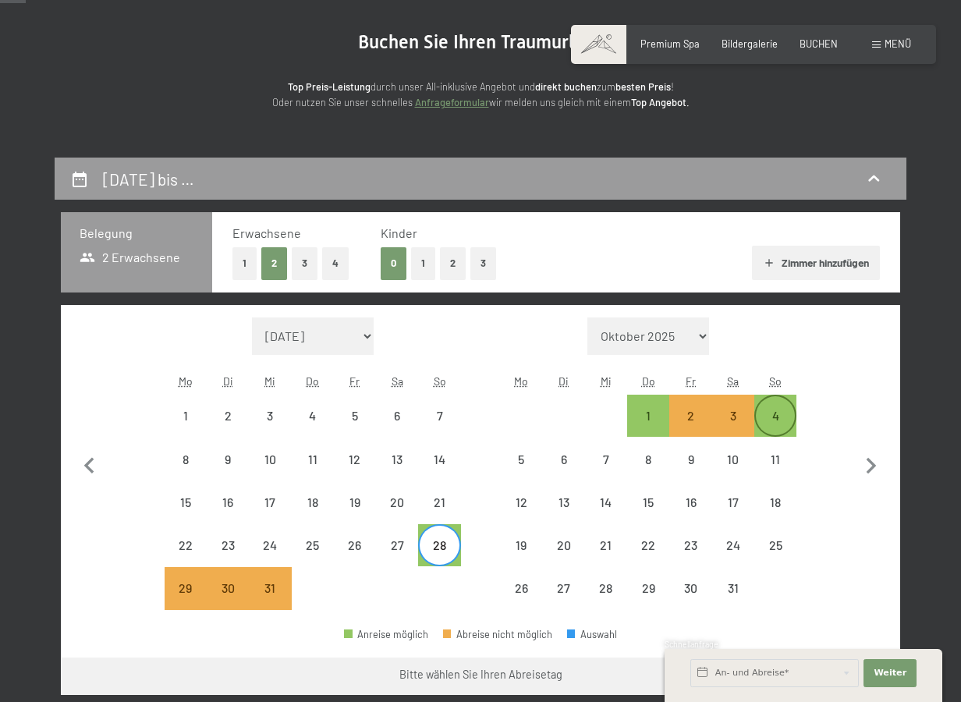
click at [775, 416] on div "4" at bounding box center [775, 429] width 39 height 39
select select "[DATE]"
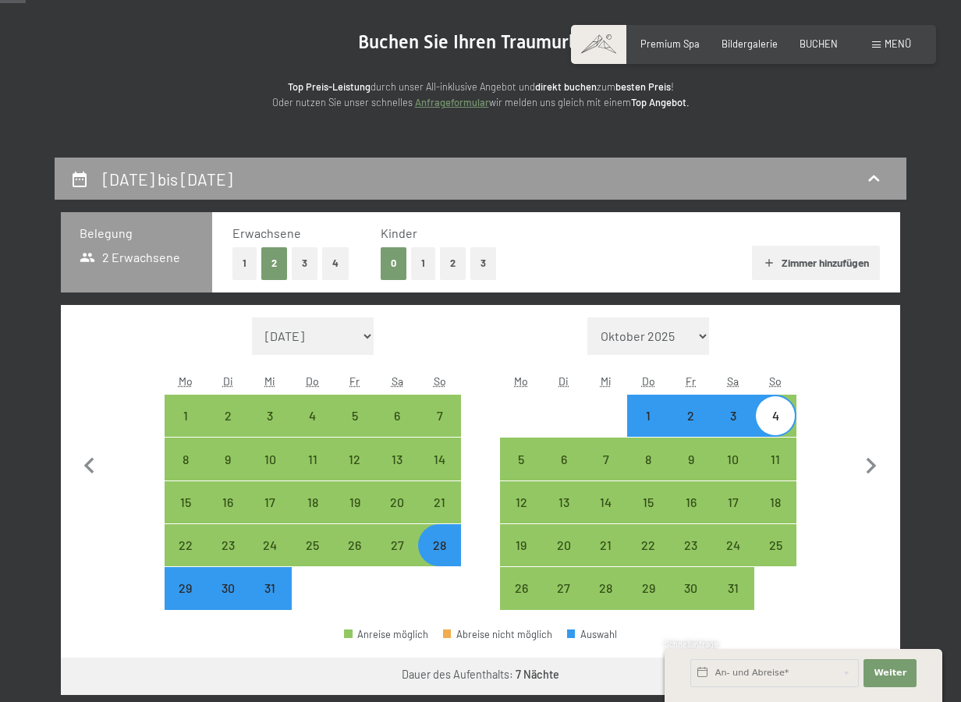
click at [655, 425] on div "1" at bounding box center [648, 429] width 39 height 39
select select "[DATE]"
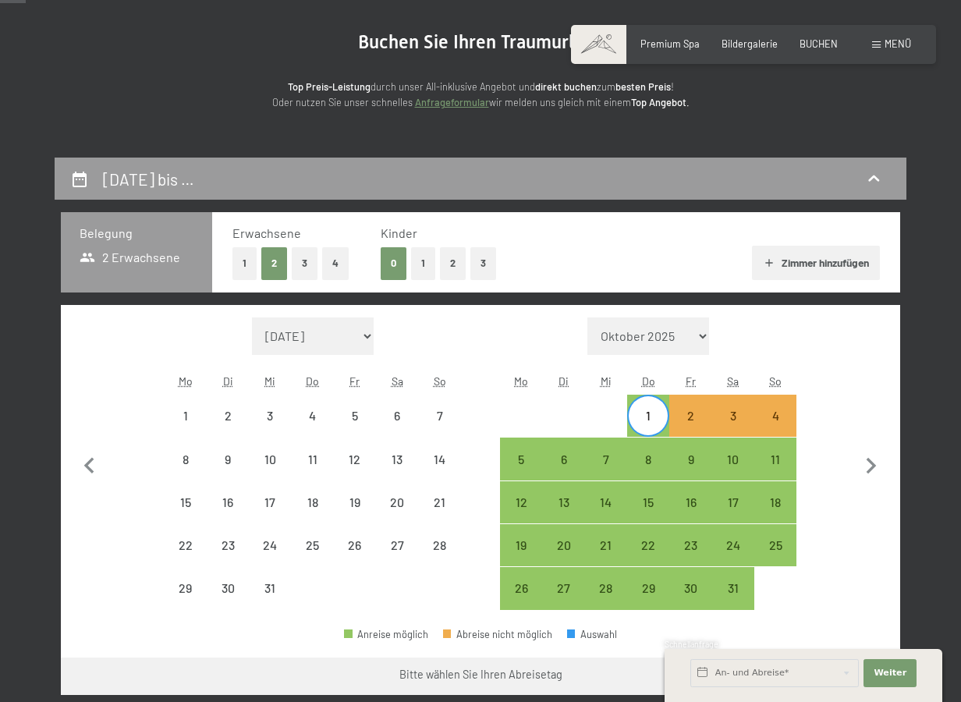
click at [655, 425] on div "1" at bounding box center [648, 429] width 39 height 39
select select "[DATE]"
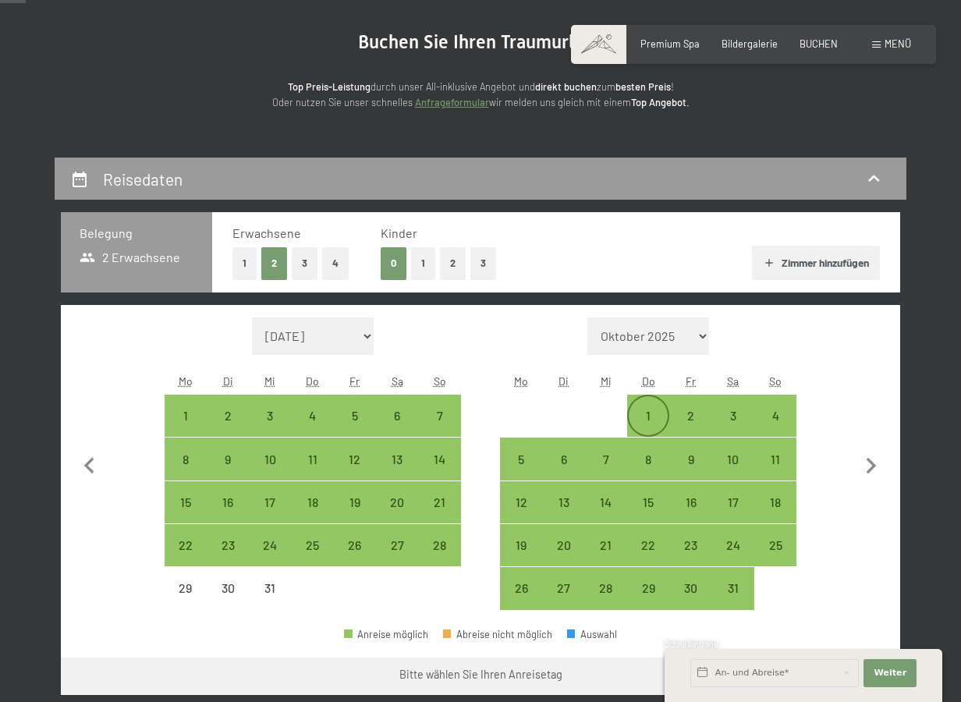
click at [655, 425] on div "1" at bounding box center [648, 429] width 39 height 39
select select "[DATE]"
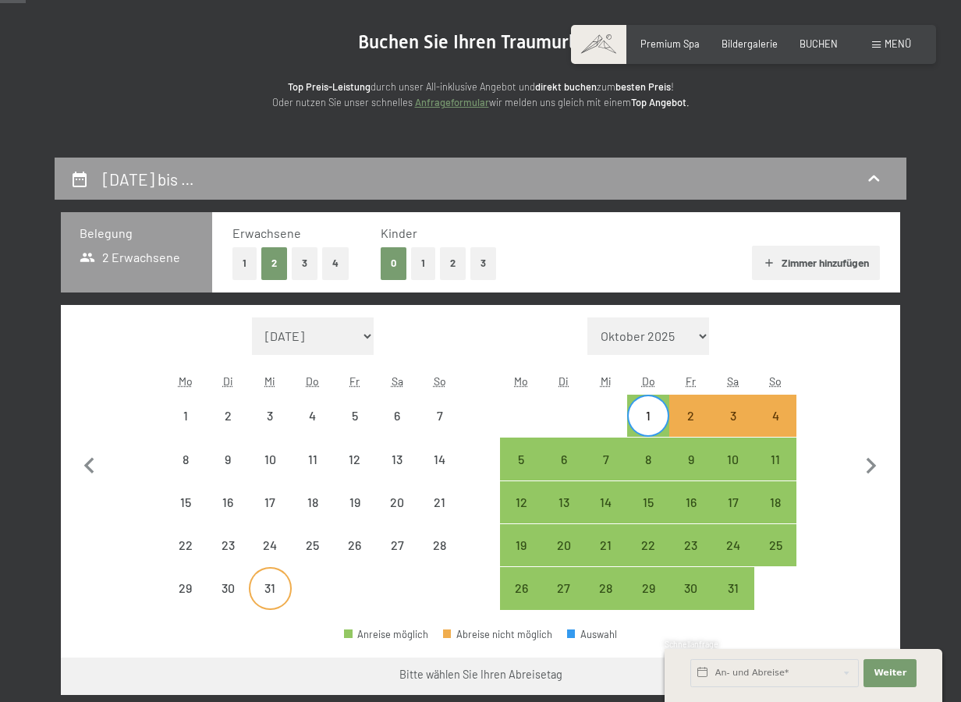
click at [270, 600] on div "31" at bounding box center [269, 601] width 39 height 39
select select "[DATE]"
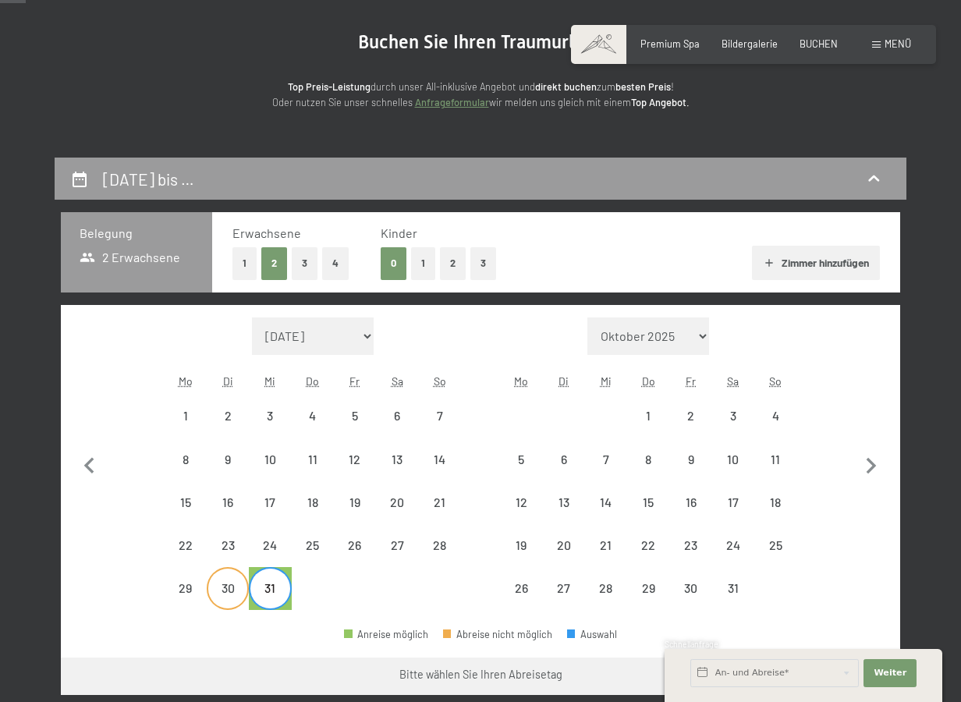
click at [232, 594] on div "30" at bounding box center [227, 601] width 39 height 39
select select "[DATE]"
click at [183, 594] on div "29" at bounding box center [185, 601] width 39 height 39
select select "[DATE]"
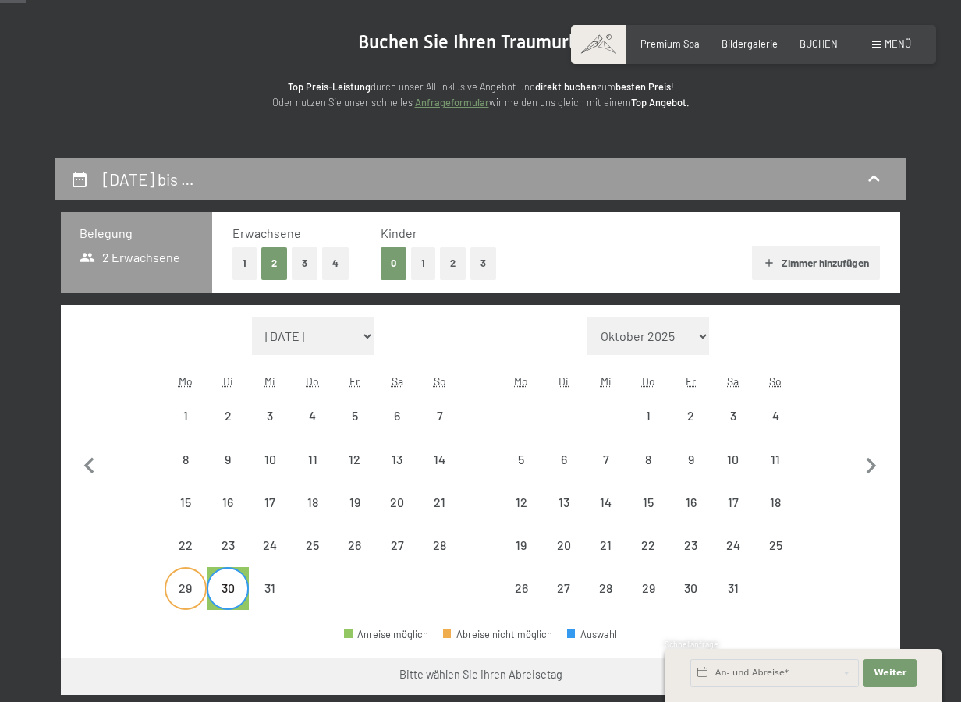
select select "[DATE]"
click at [442, 552] on div "28" at bounding box center [439, 558] width 39 height 39
select select "[DATE]"
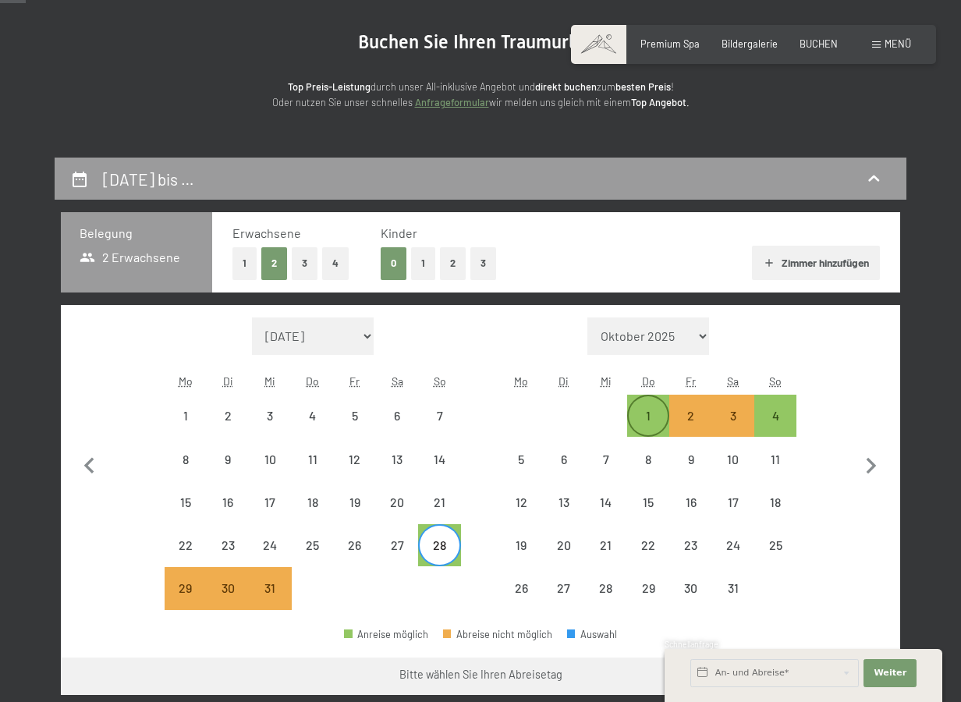
click at [644, 424] on div "1" at bounding box center [648, 429] width 39 height 39
select select "[DATE]"
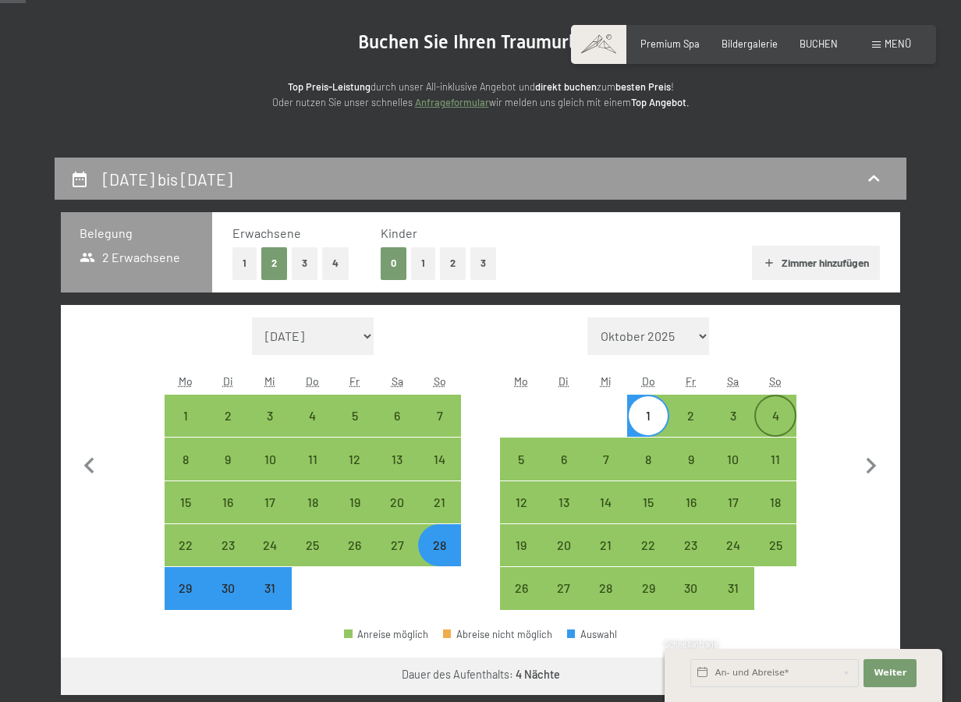
click at [760, 408] on div "4" at bounding box center [775, 415] width 39 height 39
select select "[DATE]"
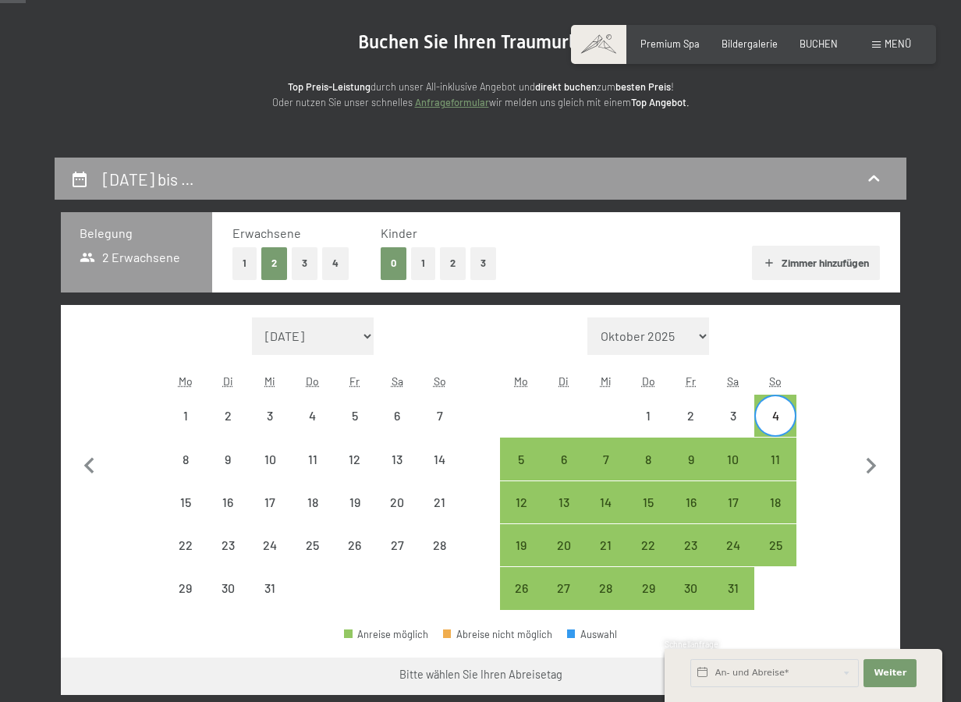
click at [758, 408] on div "4" at bounding box center [775, 415] width 39 height 39
select select "[DATE]"
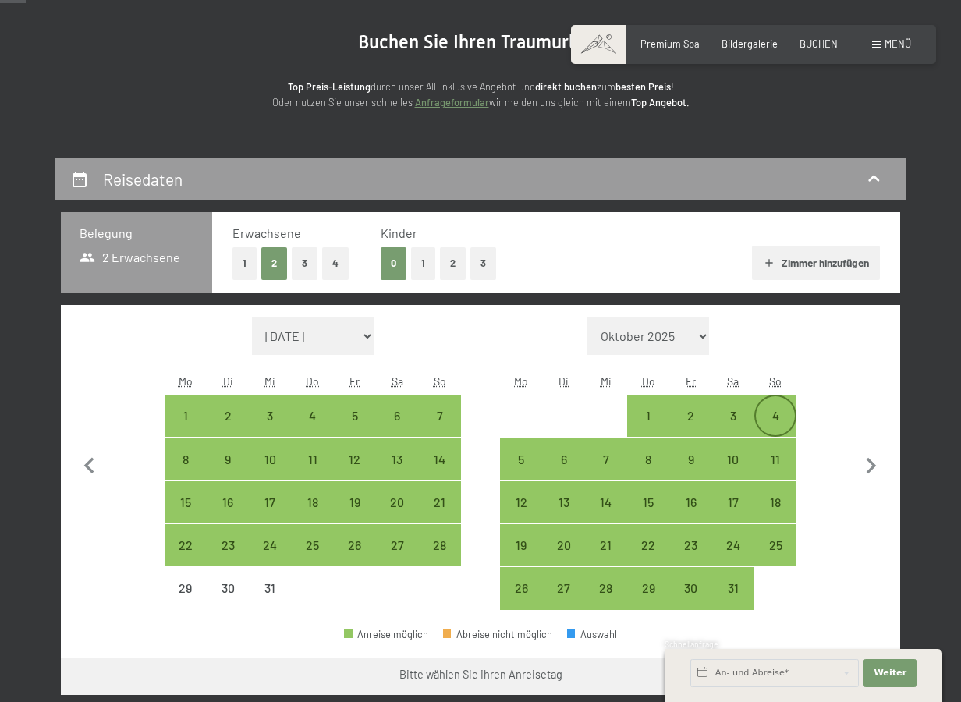
click at [764, 407] on div "4" at bounding box center [775, 415] width 39 height 39
select select "[DATE]"
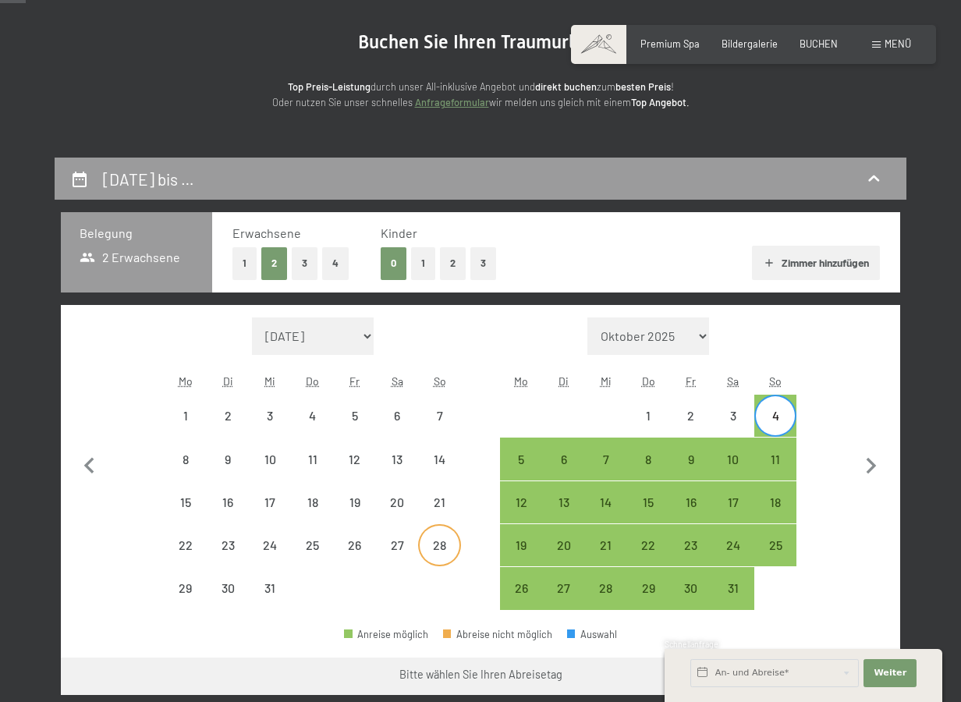
click at [441, 537] on div "28" at bounding box center [439, 545] width 39 height 39
select select "[DATE]"
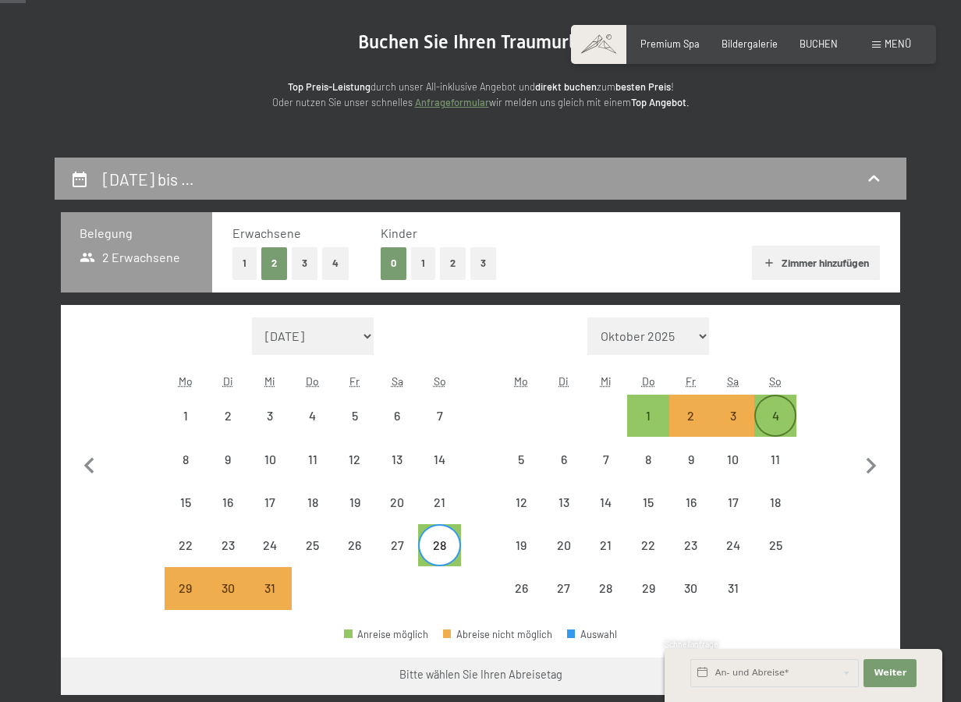
click at [782, 418] on div "4" at bounding box center [775, 429] width 39 height 39
select select "[DATE]"
